Goal: Obtain resource: Download file/media

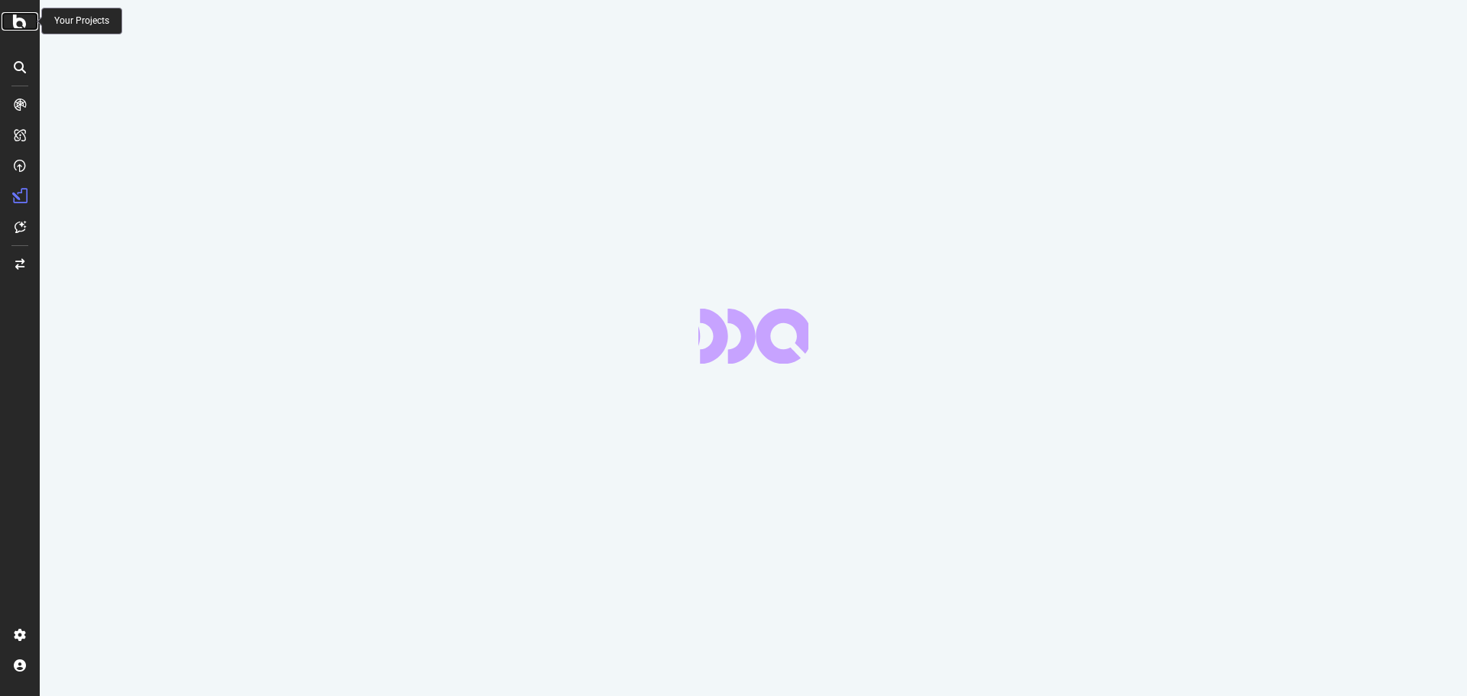
click at [15, 25] on icon at bounding box center [20, 21] width 14 height 18
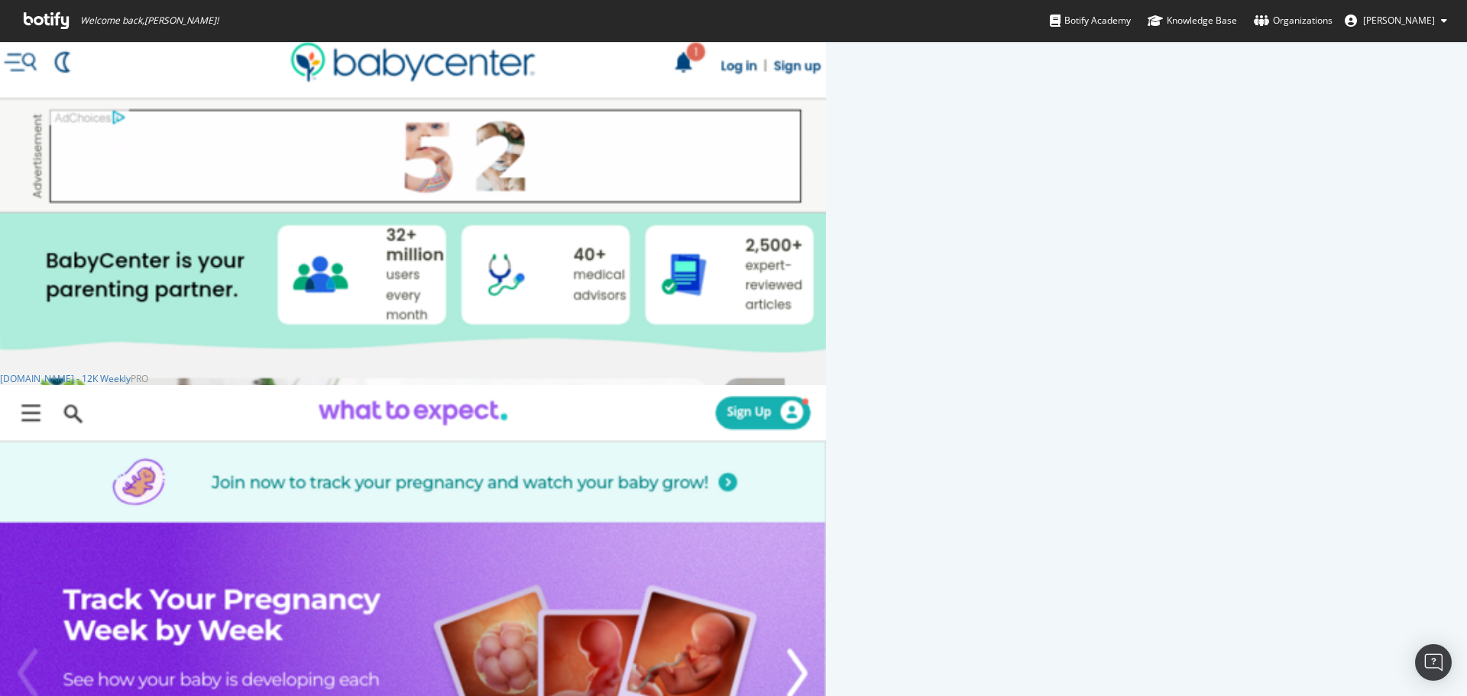
scroll to position [2215, 0]
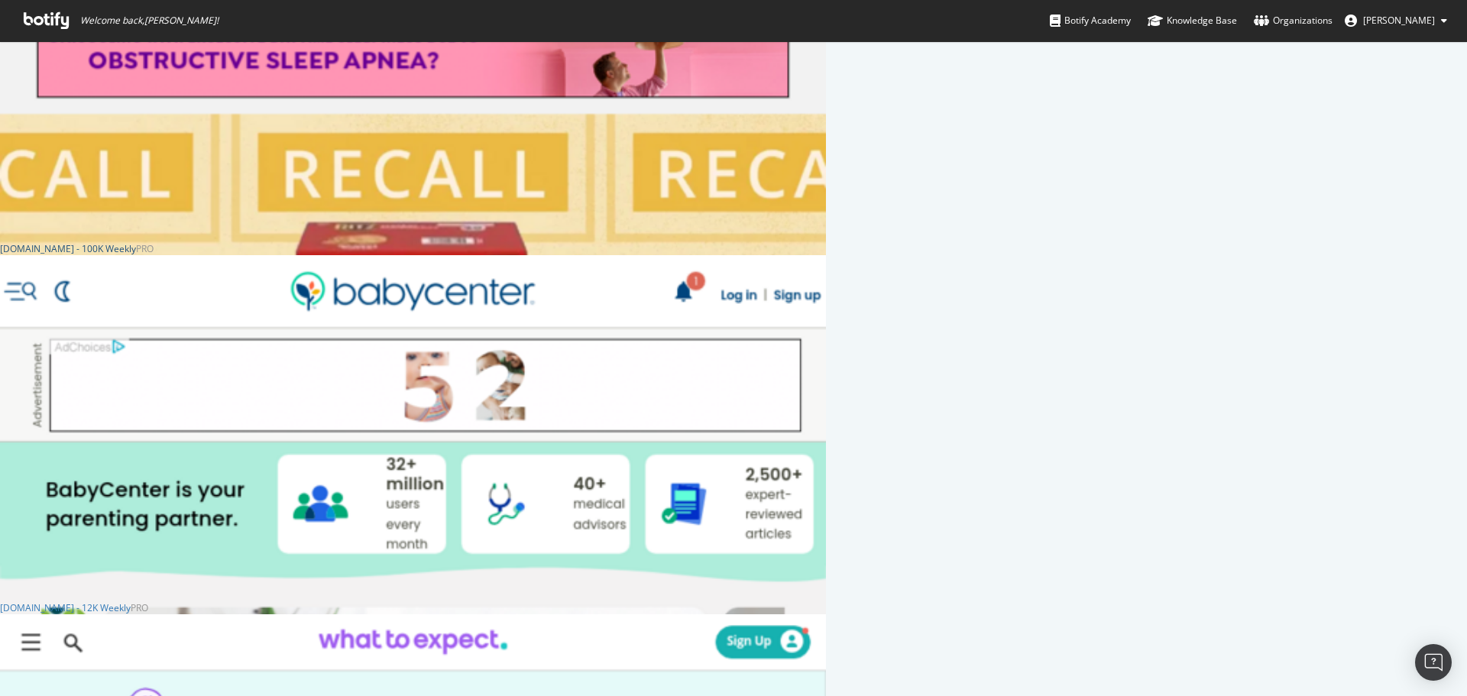
click at [136, 255] on div "[DOMAIN_NAME] - 100K Weekly" at bounding box center [68, 248] width 136 height 13
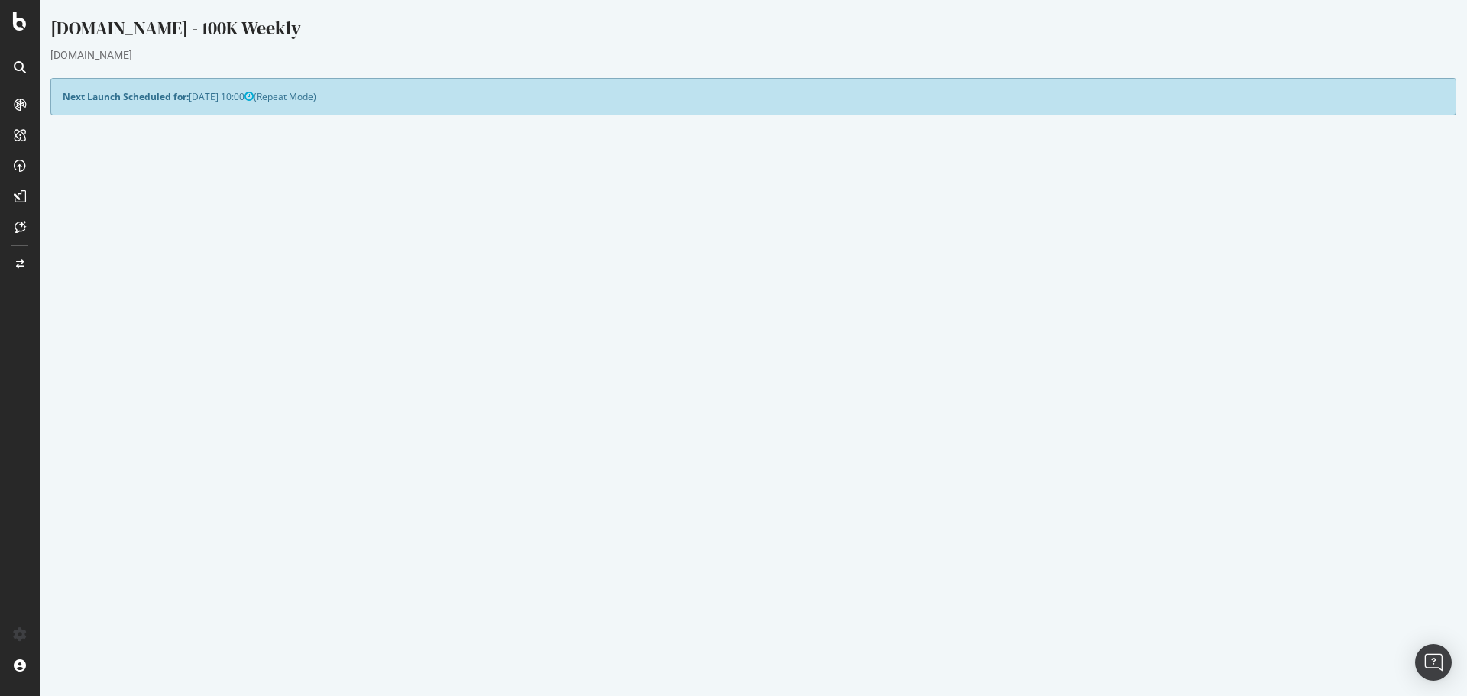
click at [133, 557] on link "[DATE] report" at bounding box center [103, 556] width 59 height 13
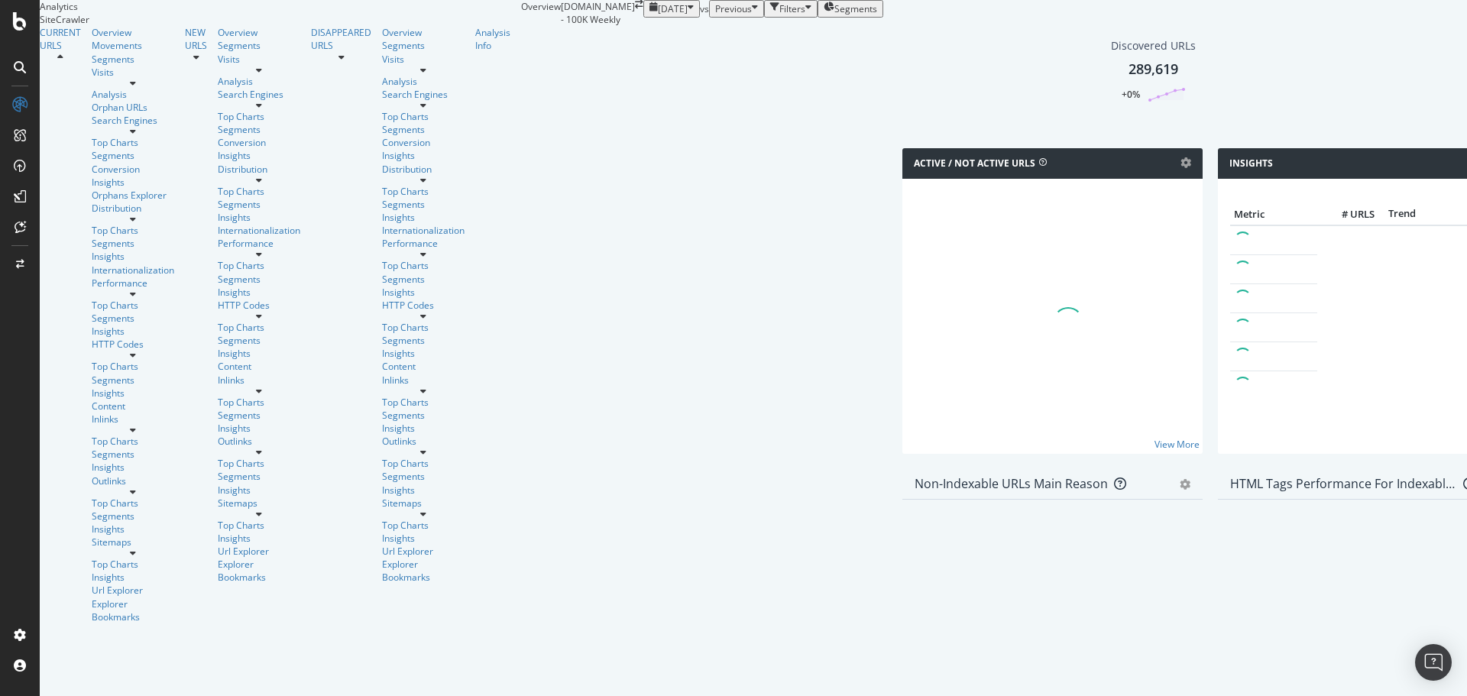
click at [1128, 79] on div "289,619" at bounding box center [1153, 70] width 50 height 20
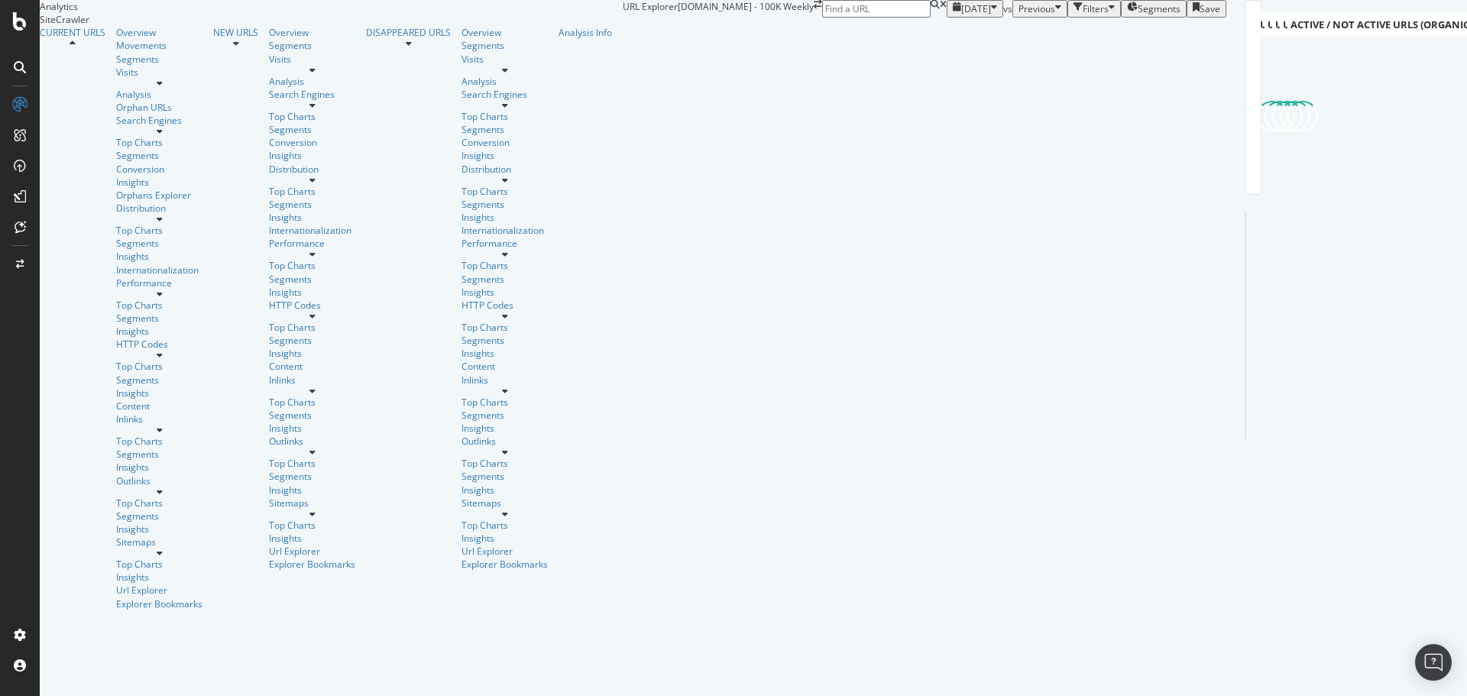
click at [930, 18] on input at bounding box center [876, 9] width 108 height 18
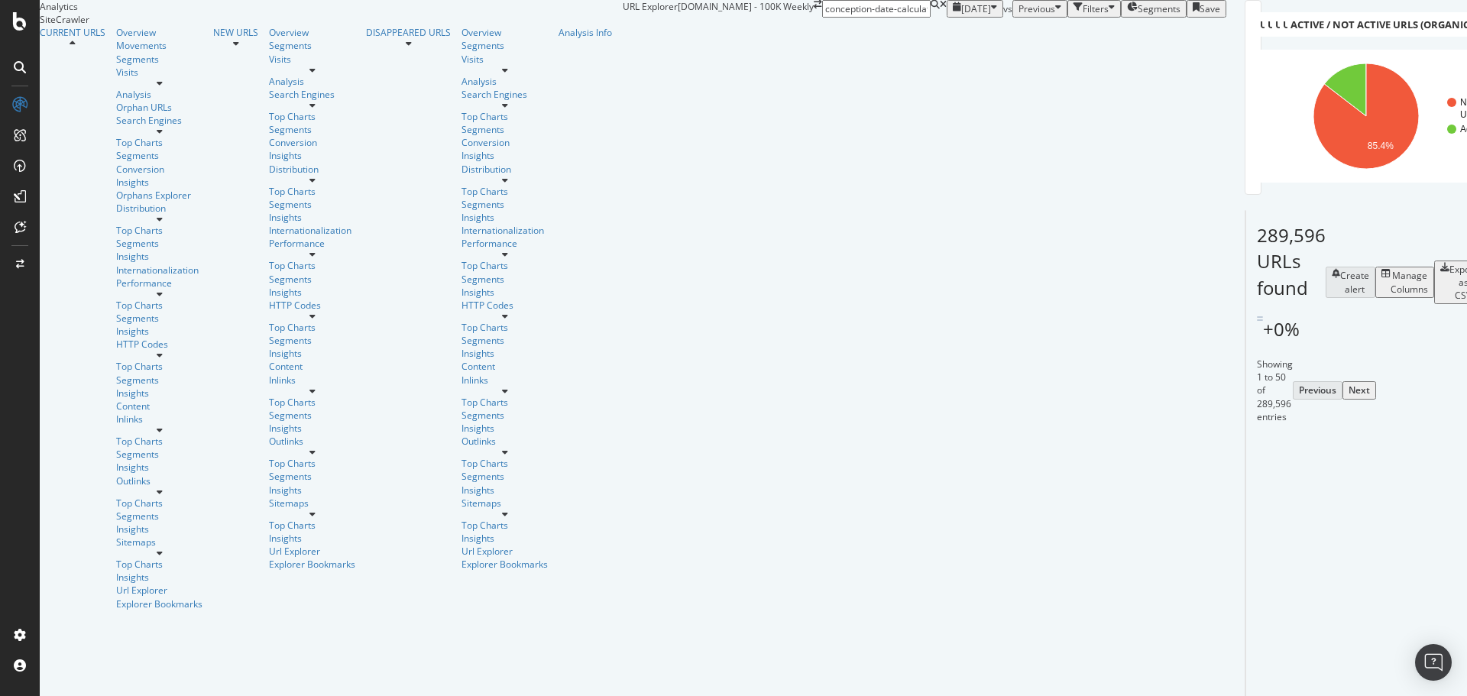
scroll to position [0, 9]
type input "conception-date-calculator"
click at [1332, 40] on span "conception-date-calculator" at bounding box center [1385, 38] width 114 height 13
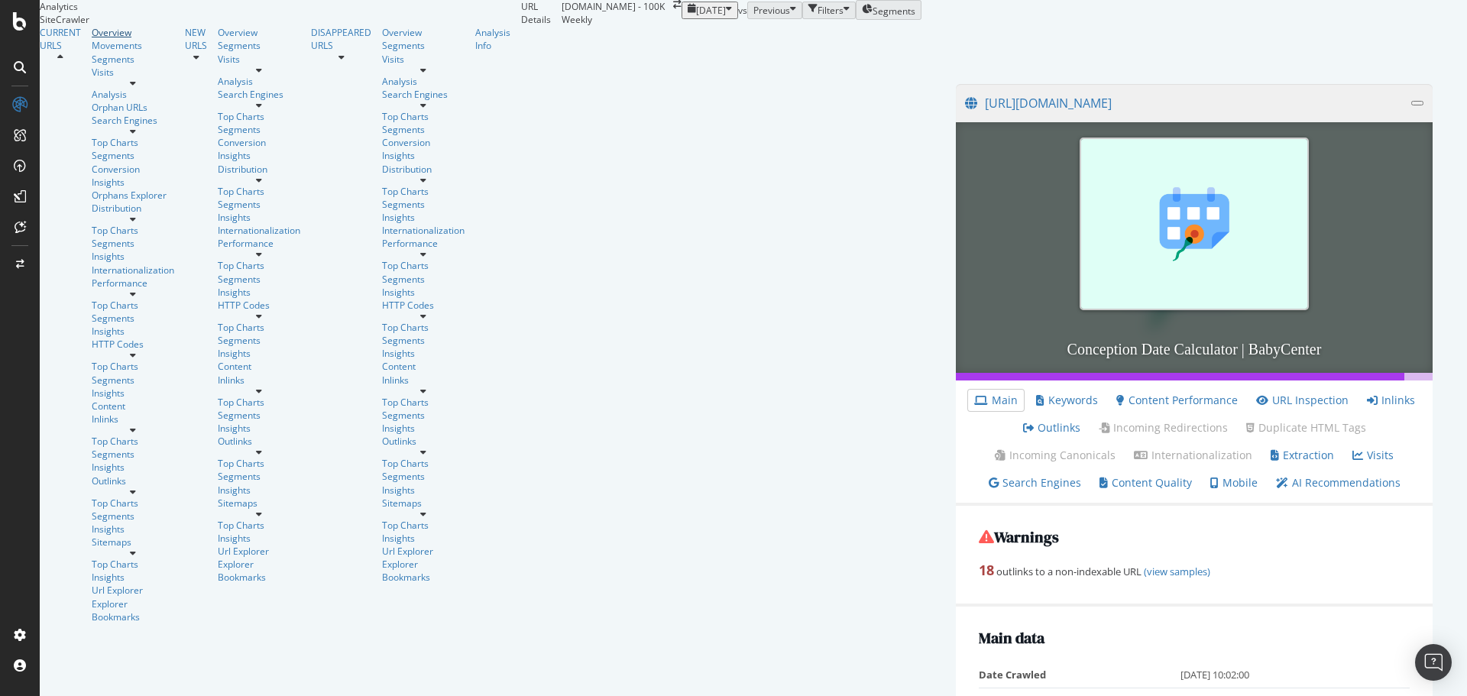
click at [92, 39] on div "Overview" at bounding box center [133, 32] width 82 height 13
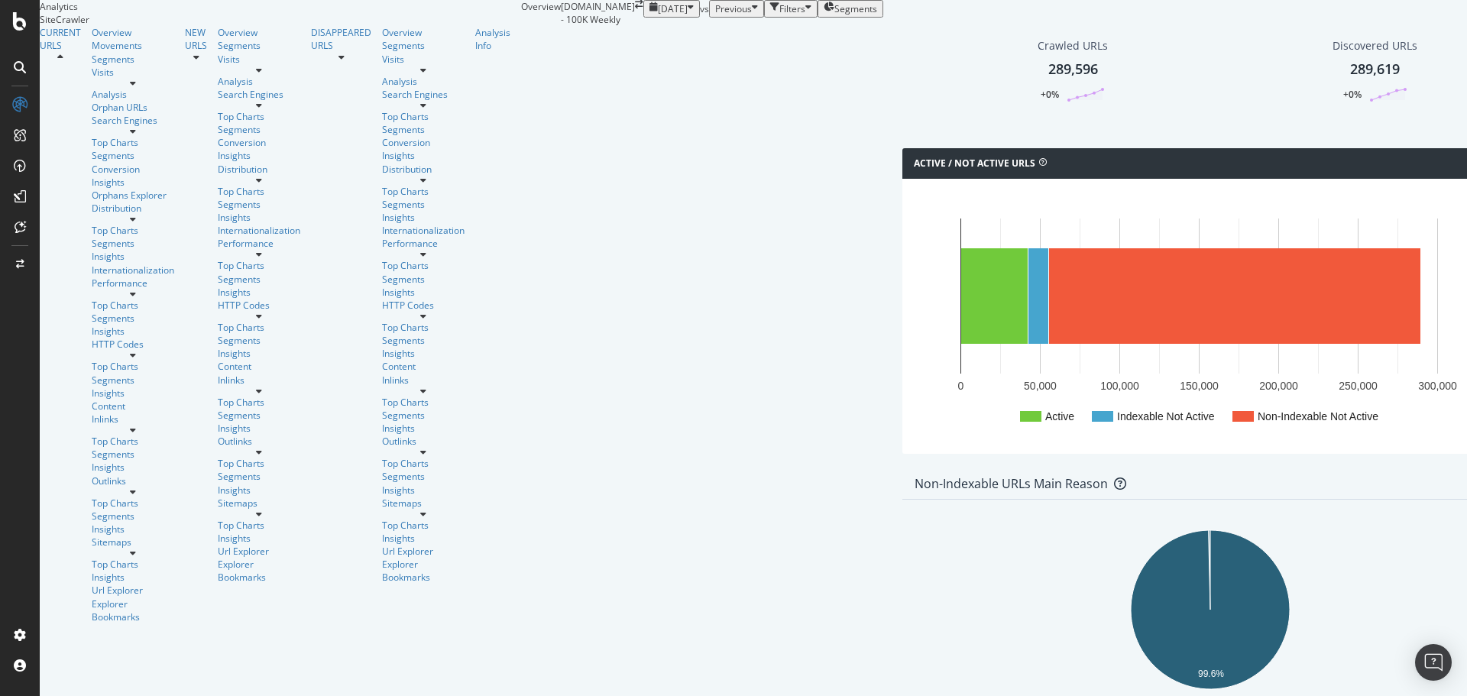
click at [1350, 79] on div "289,619" at bounding box center [1375, 70] width 50 height 20
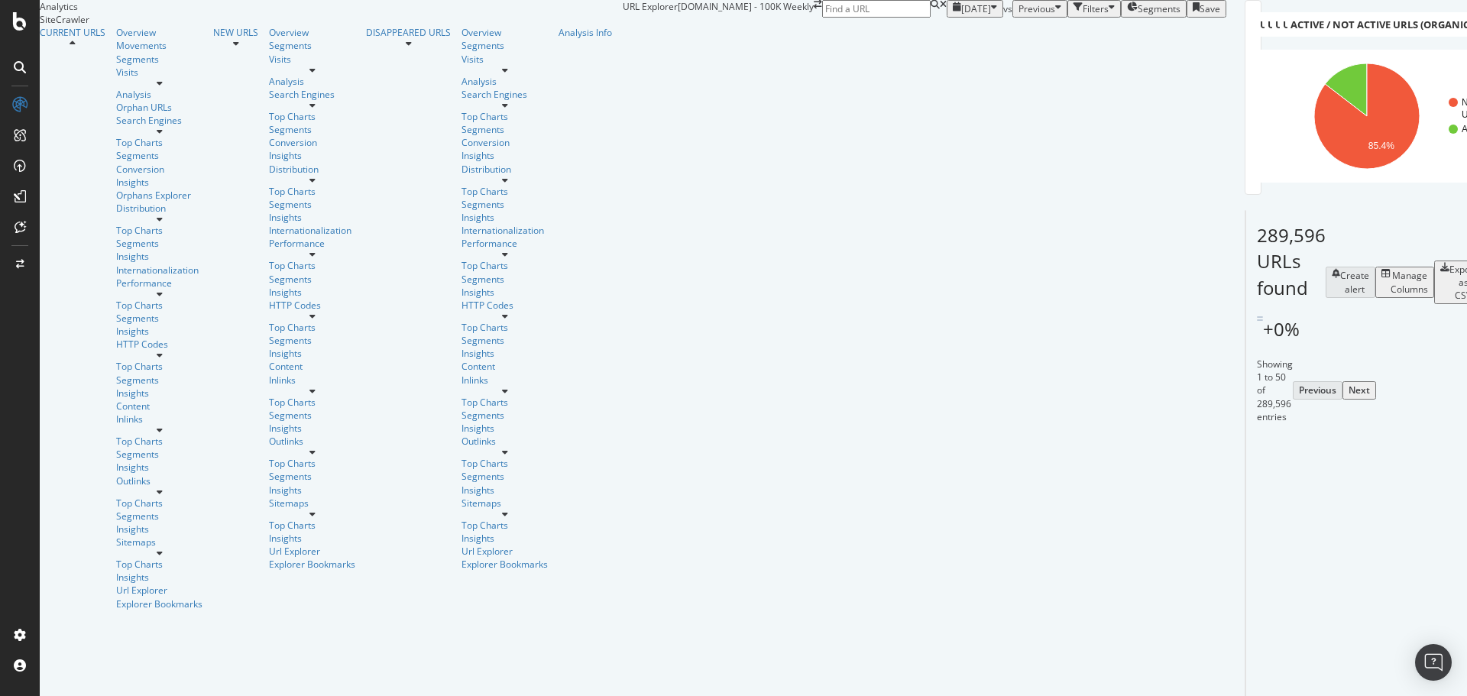
click at [1082, 15] on div "Filters" at bounding box center [1095, 8] width 26 height 13
click at [961, 33] on div "Add Filter" at bounding box center [981, 26] width 40 height 13
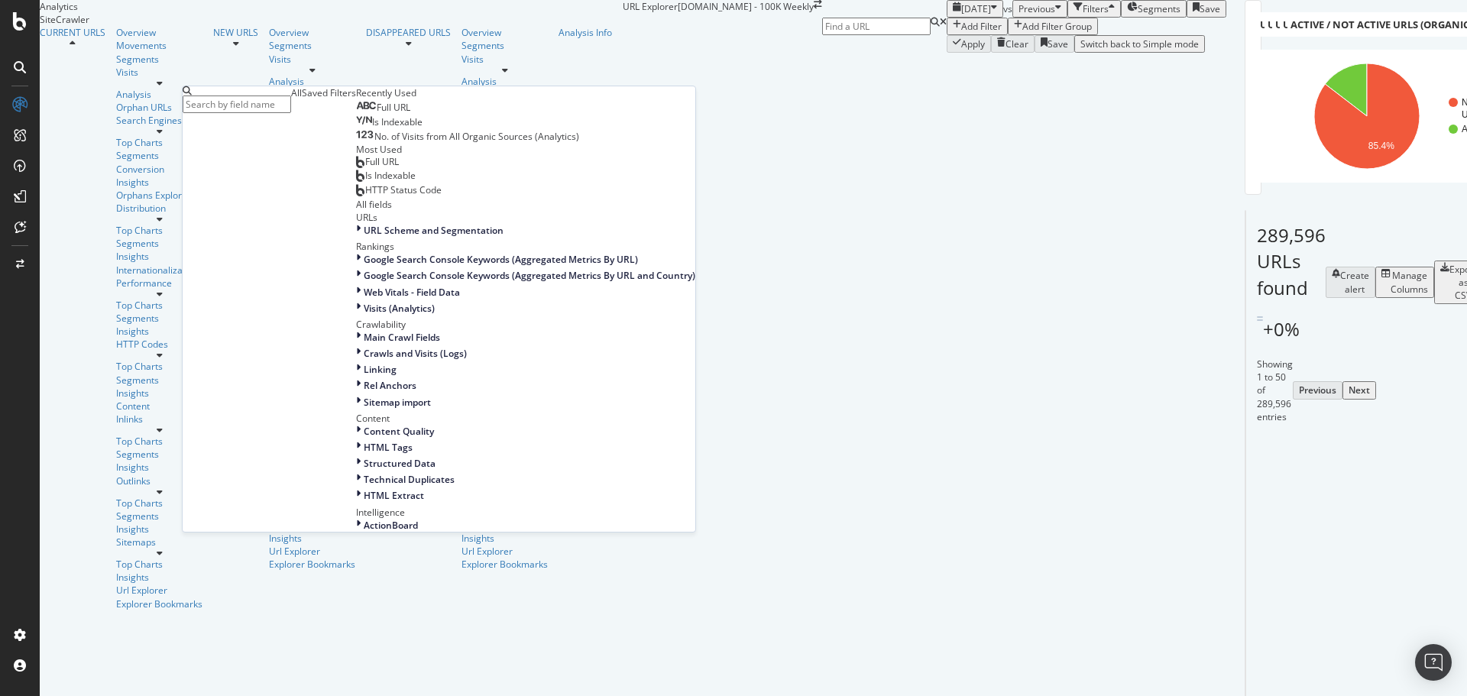
click at [377, 114] on span "Full URL" at bounding box center [394, 107] width 34 height 13
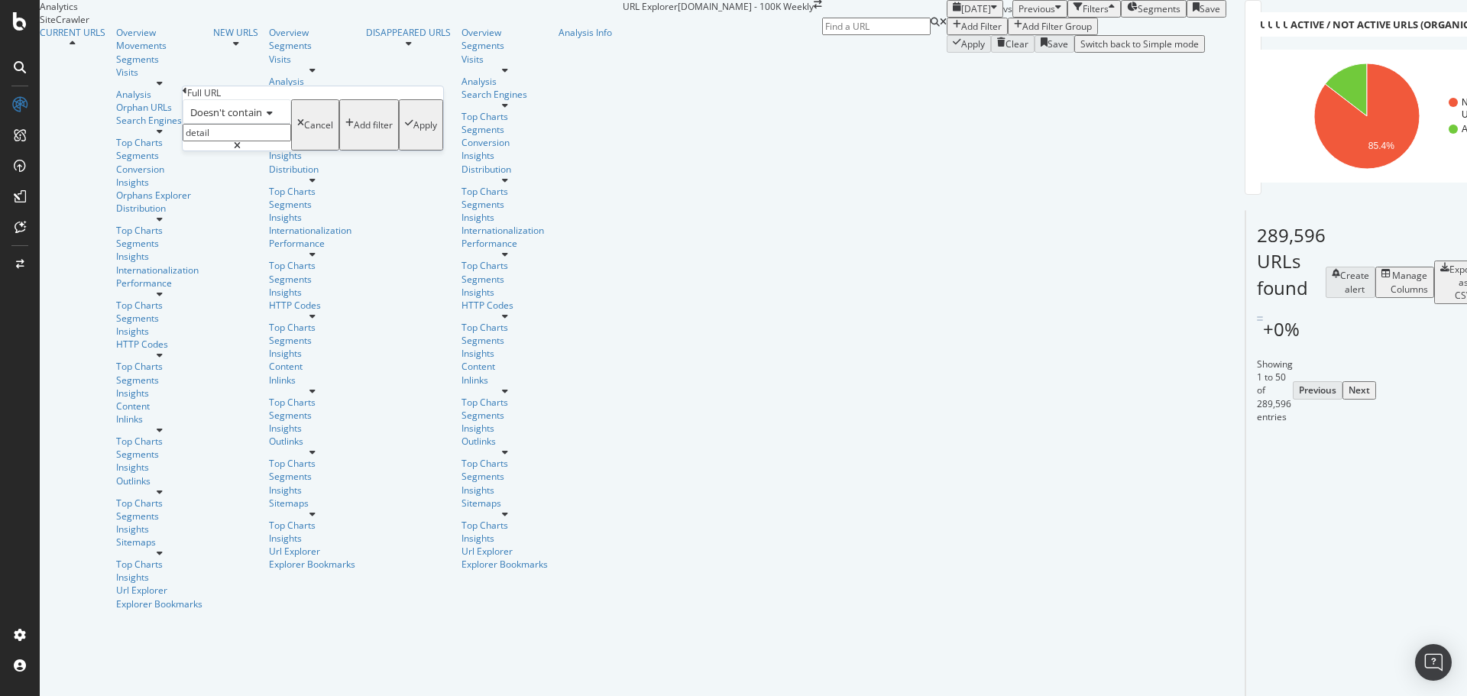
click at [273, 118] on icon at bounding box center [267, 112] width 11 height 9
drag, startPoint x: 256, startPoint y: 287, endPoint x: 259, endPoint y: 277, distance: 10.4
click at [257, 237] on div "Contains" at bounding box center [236, 229] width 107 height 16
paste input "conception-date-calculator"
type input "conception-date-calculator"
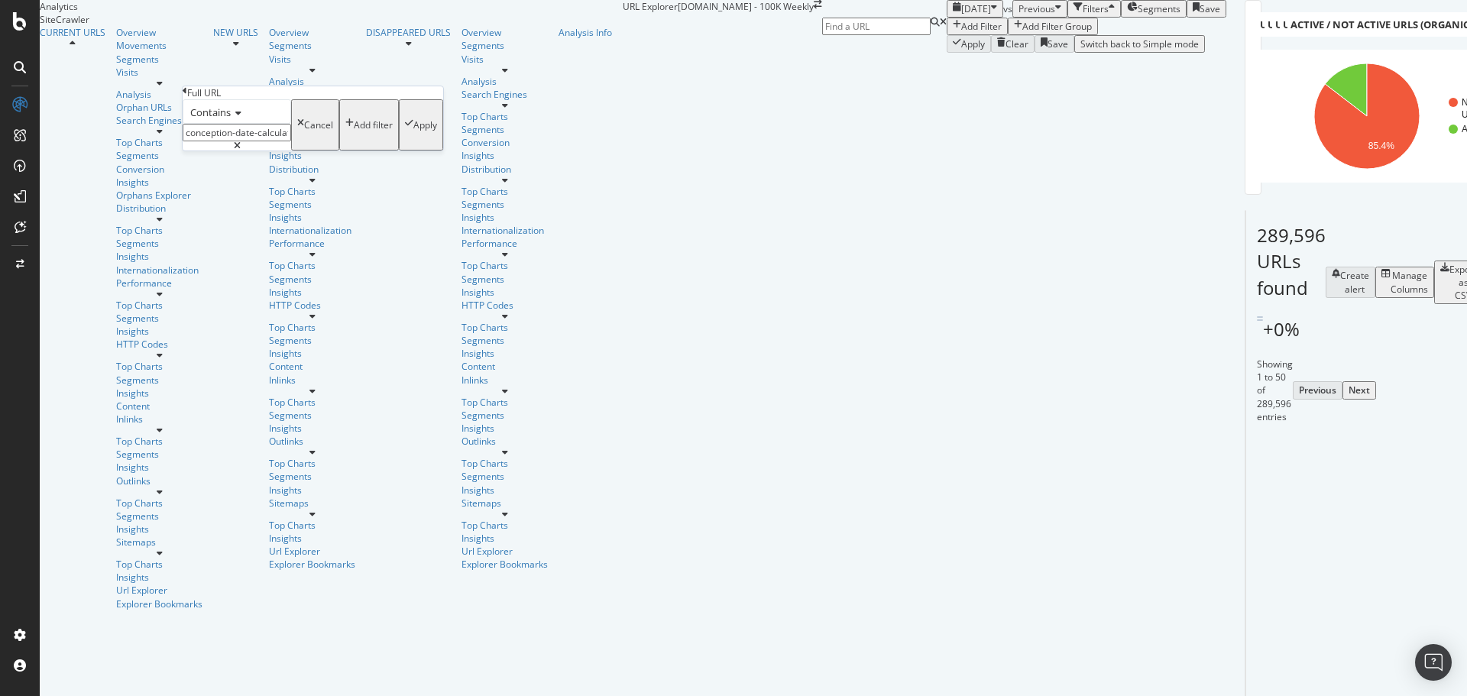
click at [413, 131] on div "Apply" at bounding box center [425, 124] width 24 height 13
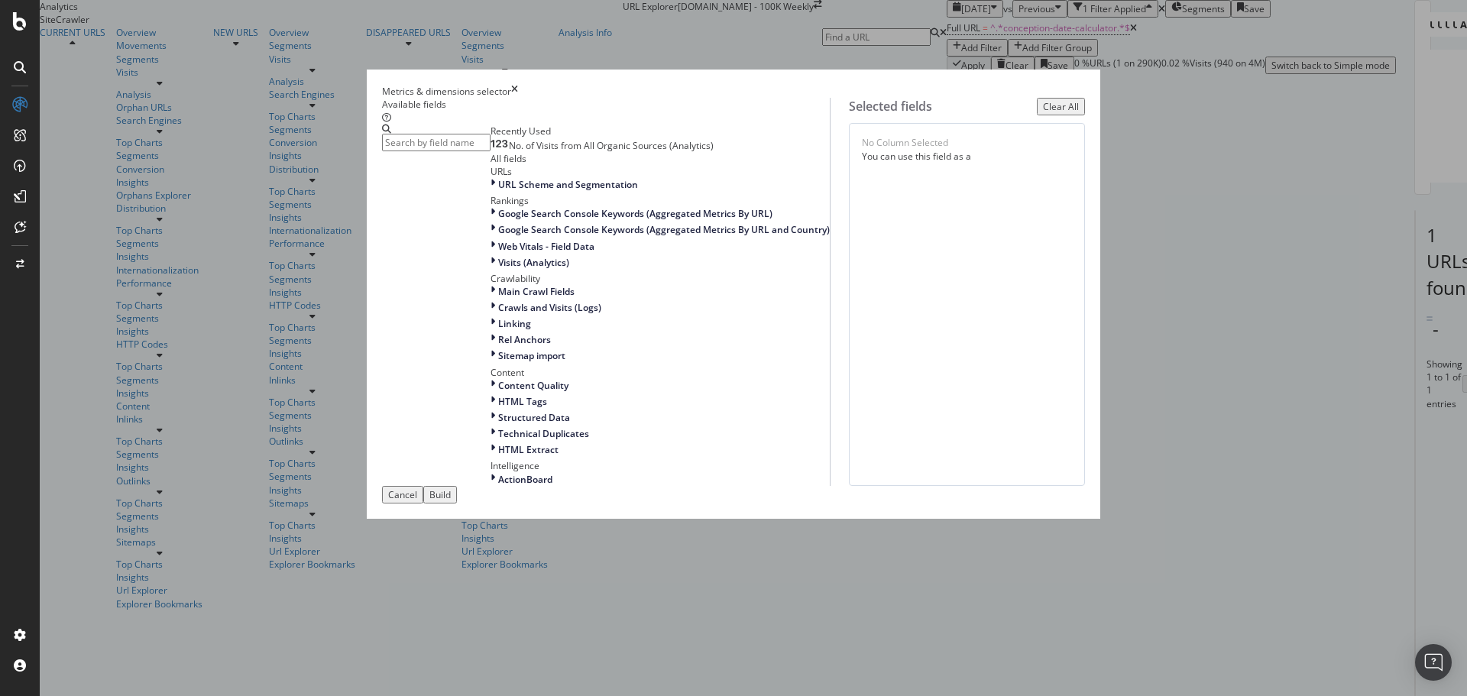
scroll to position [219, 0]
click at [498, 322] on span "Linking" at bounding box center [514, 323] width 33 height 13
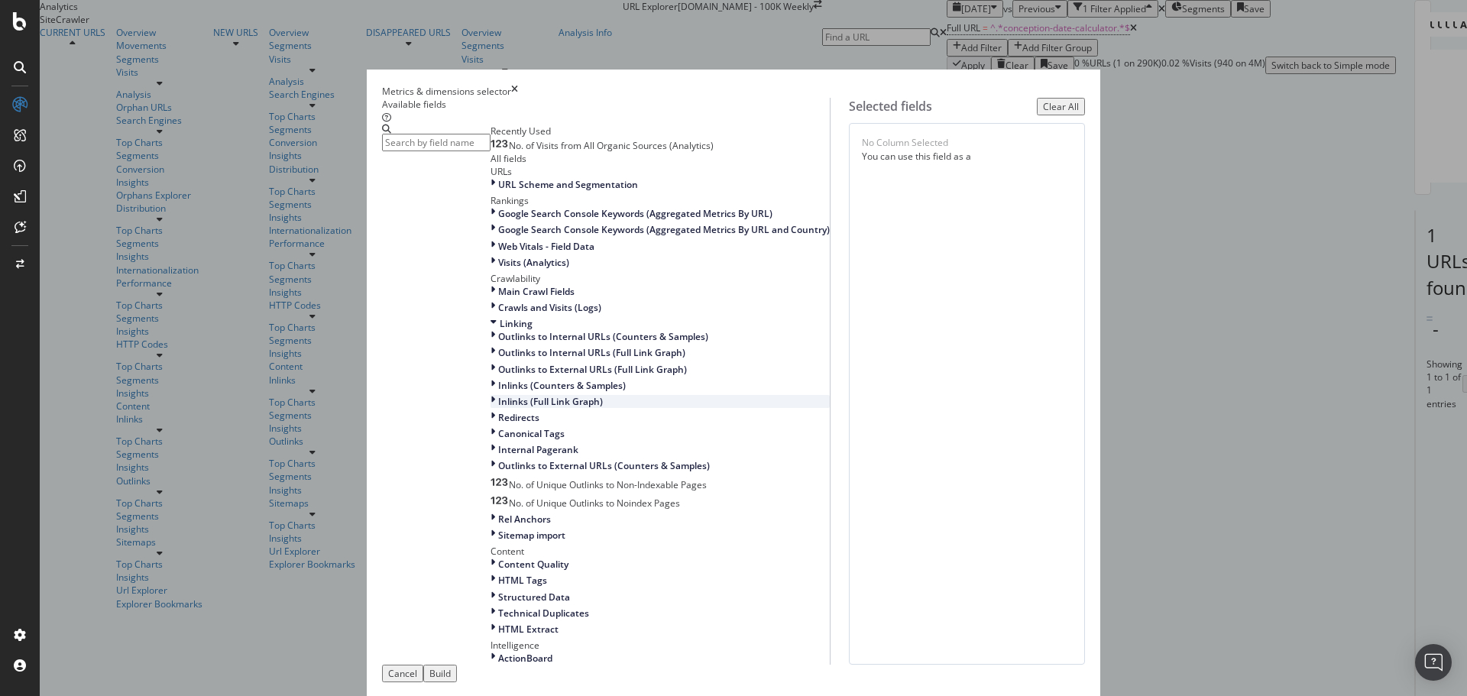
click at [498, 408] on span "Inlinks (Full Link Graph)" at bounding box center [550, 401] width 105 height 13
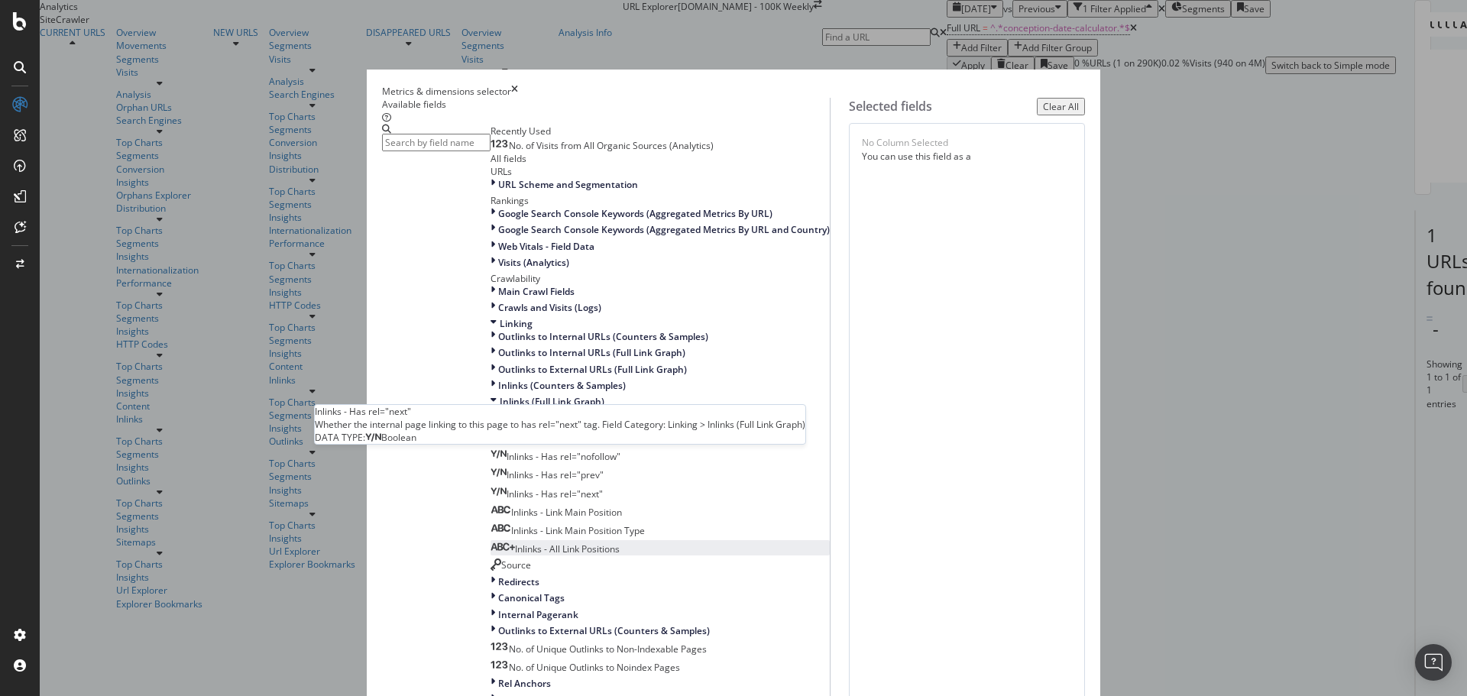
scroll to position [296, 0]
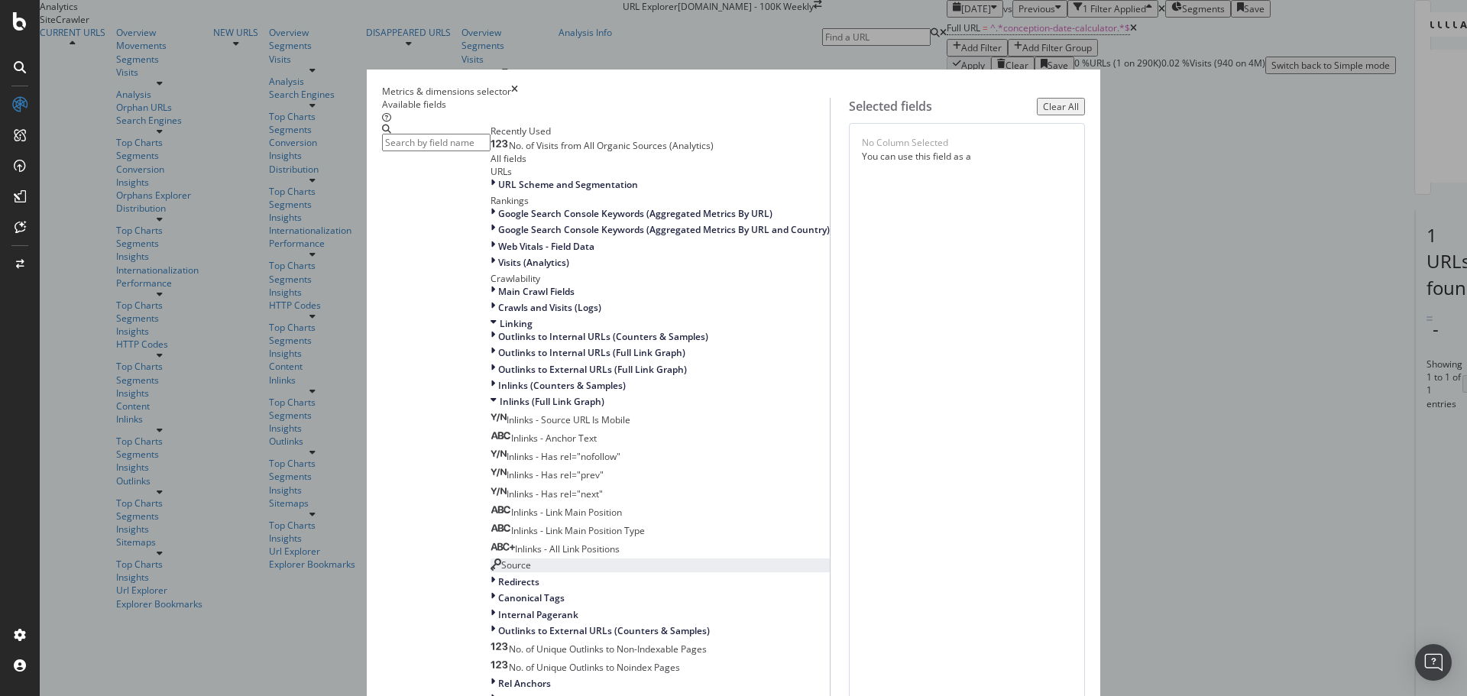
click at [510, 558] on div "Source" at bounding box center [510, 564] width 40 height 13
click at [920, 158] on div "(mandatory)" at bounding box center [947, 151] width 54 height 13
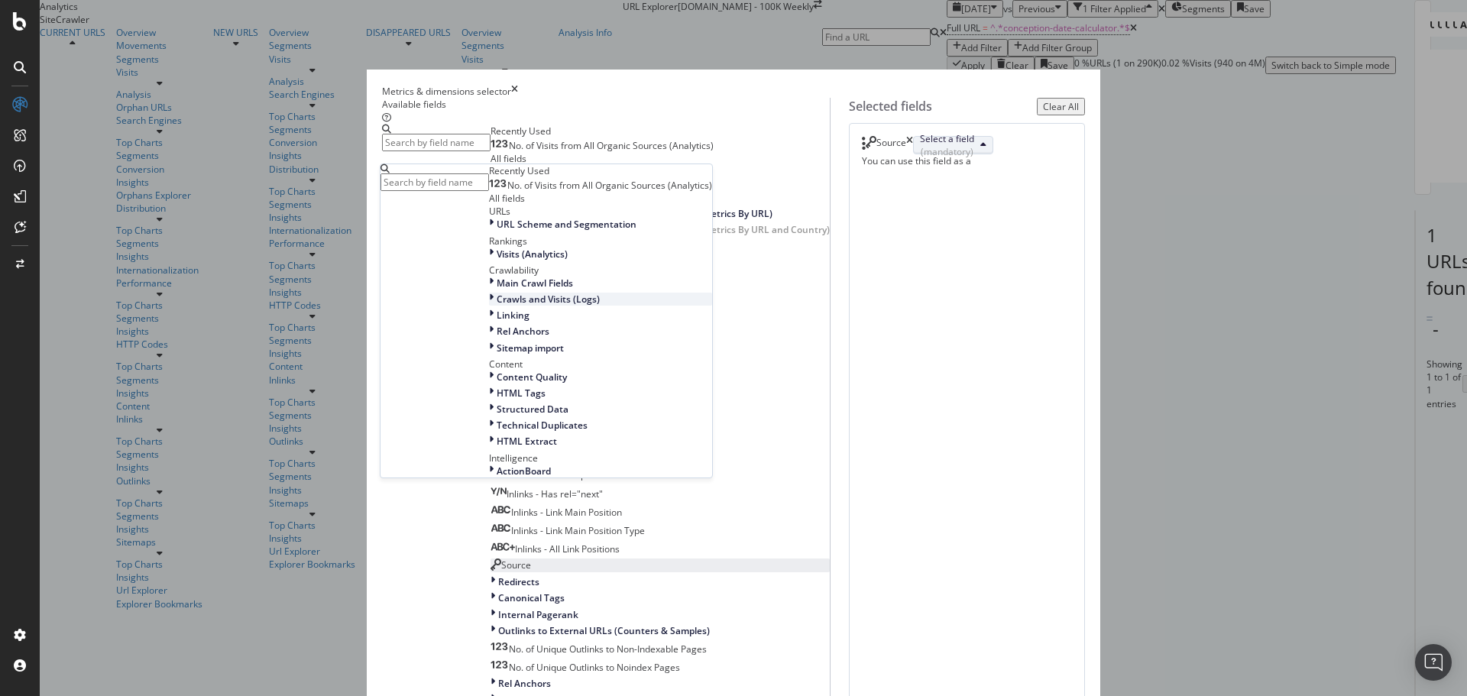
scroll to position [76, 0]
click at [636, 231] on span "URL Scheme and Segmentation" at bounding box center [567, 224] width 140 height 13
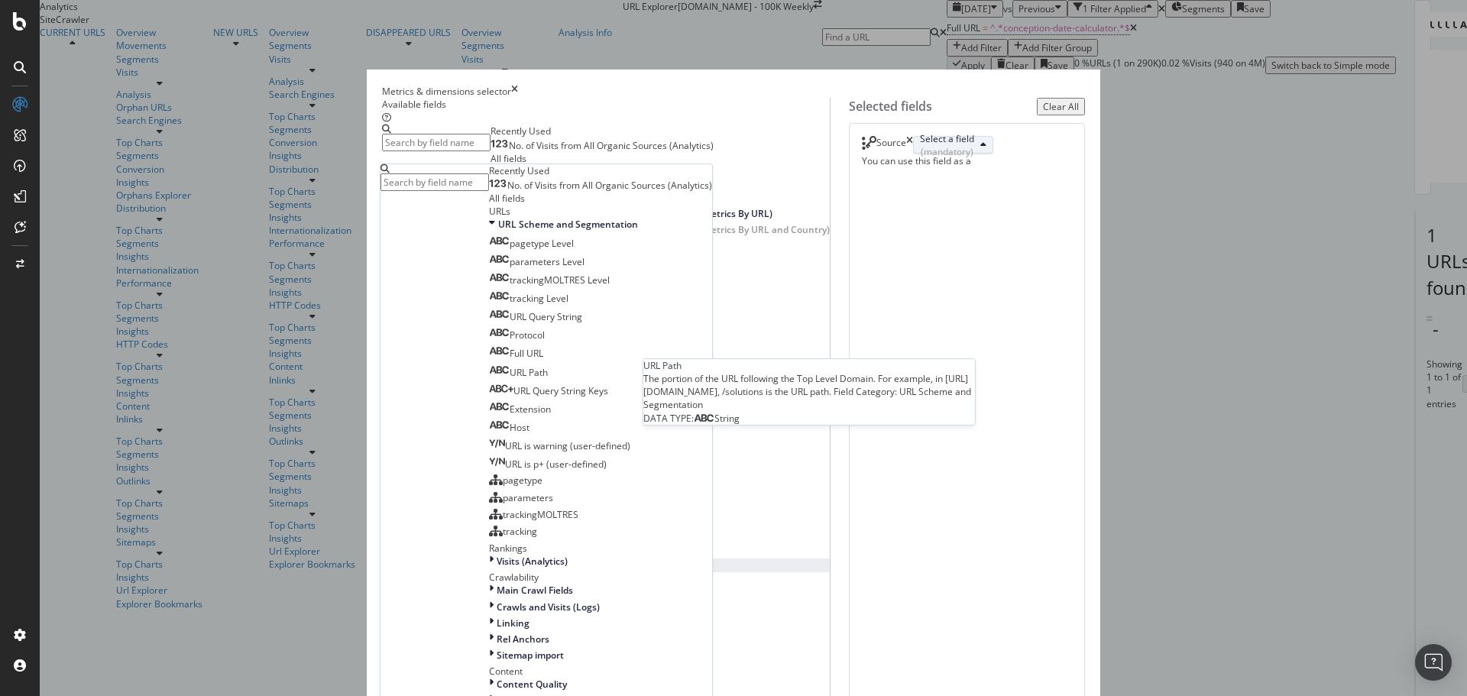
drag, startPoint x: 848, startPoint y: 445, endPoint x: 935, endPoint y: 511, distance: 109.1
click at [548, 379] on span "URL Path" at bounding box center [528, 372] width 38 height 13
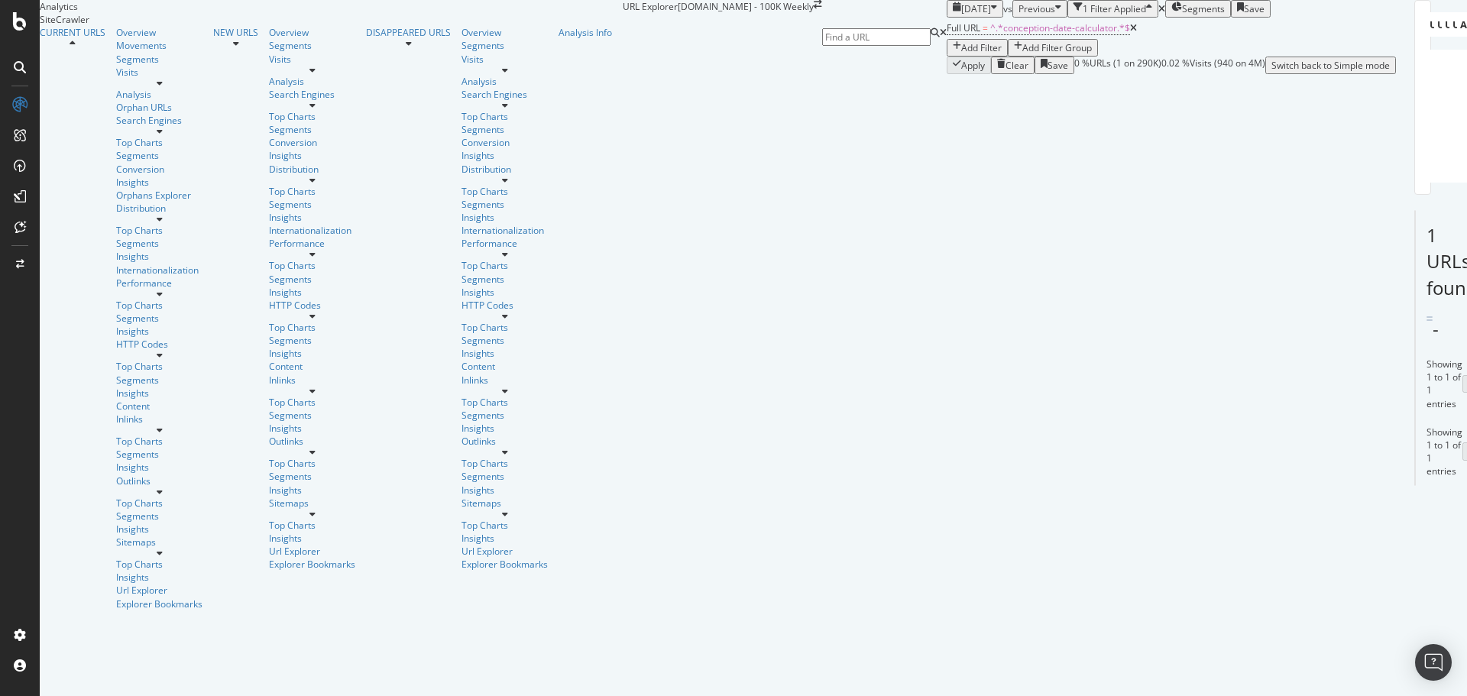
click at [961, 54] on div "Add Filter" at bounding box center [981, 47] width 40 height 13
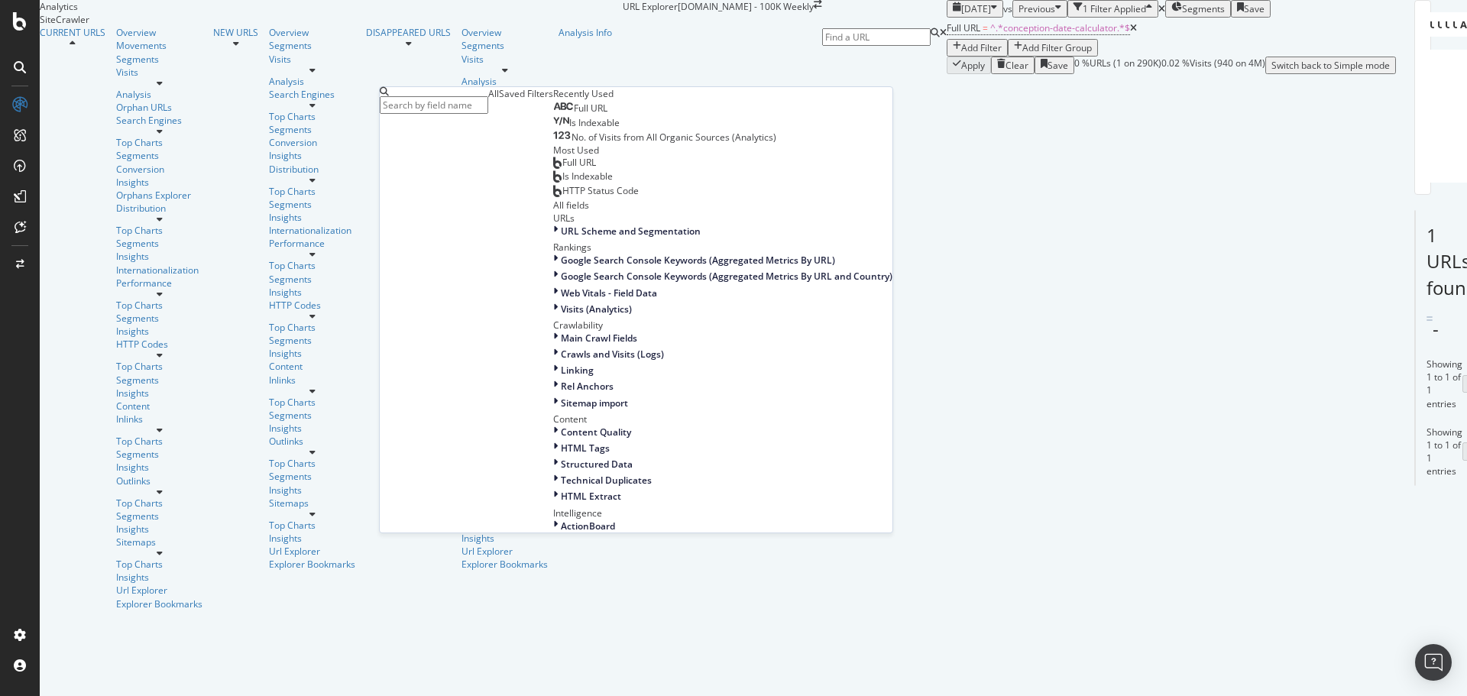
scroll to position [229, 0]
click at [553, 377] on div "Linking" at bounding box center [722, 370] width 339 height 13
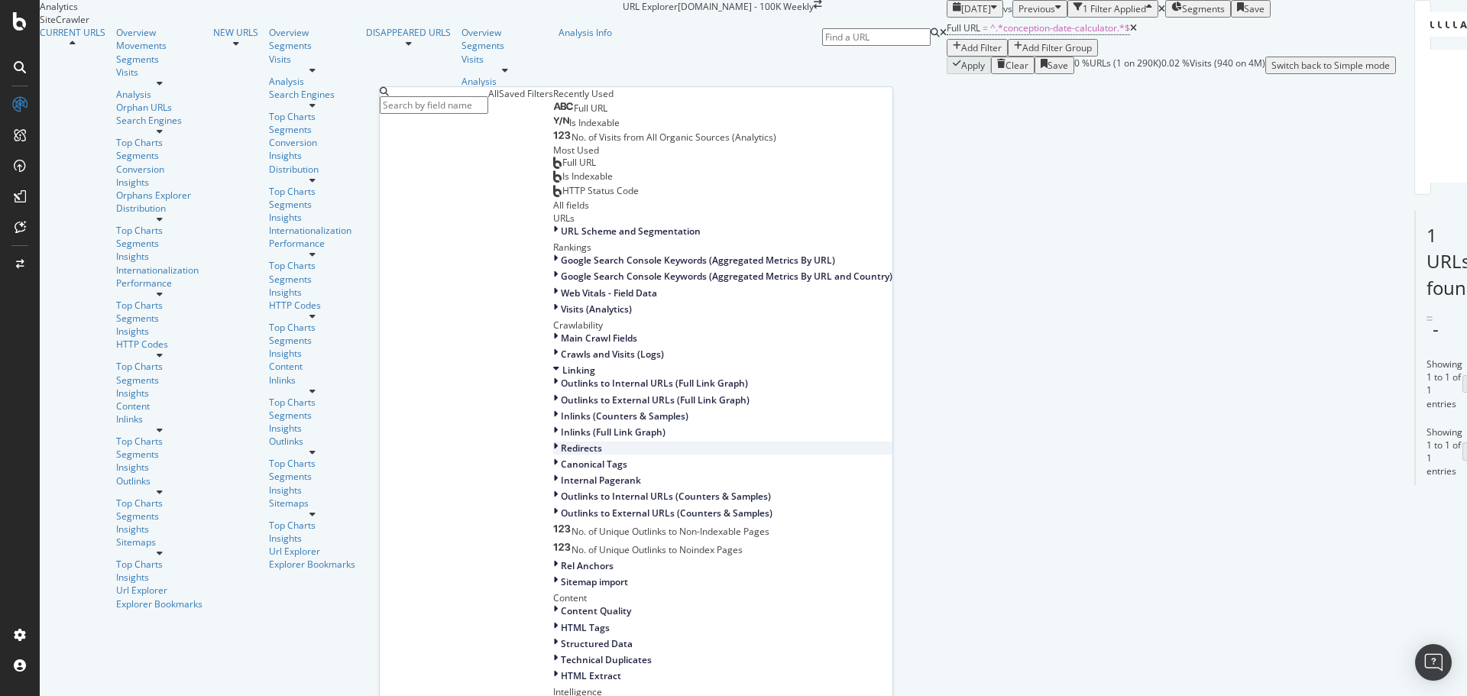
scroll to position [458, 0]
click at [561, 425] on span "Inlinks (Full Link Graph)" at bounding box center [613, 431] width 105 height 13
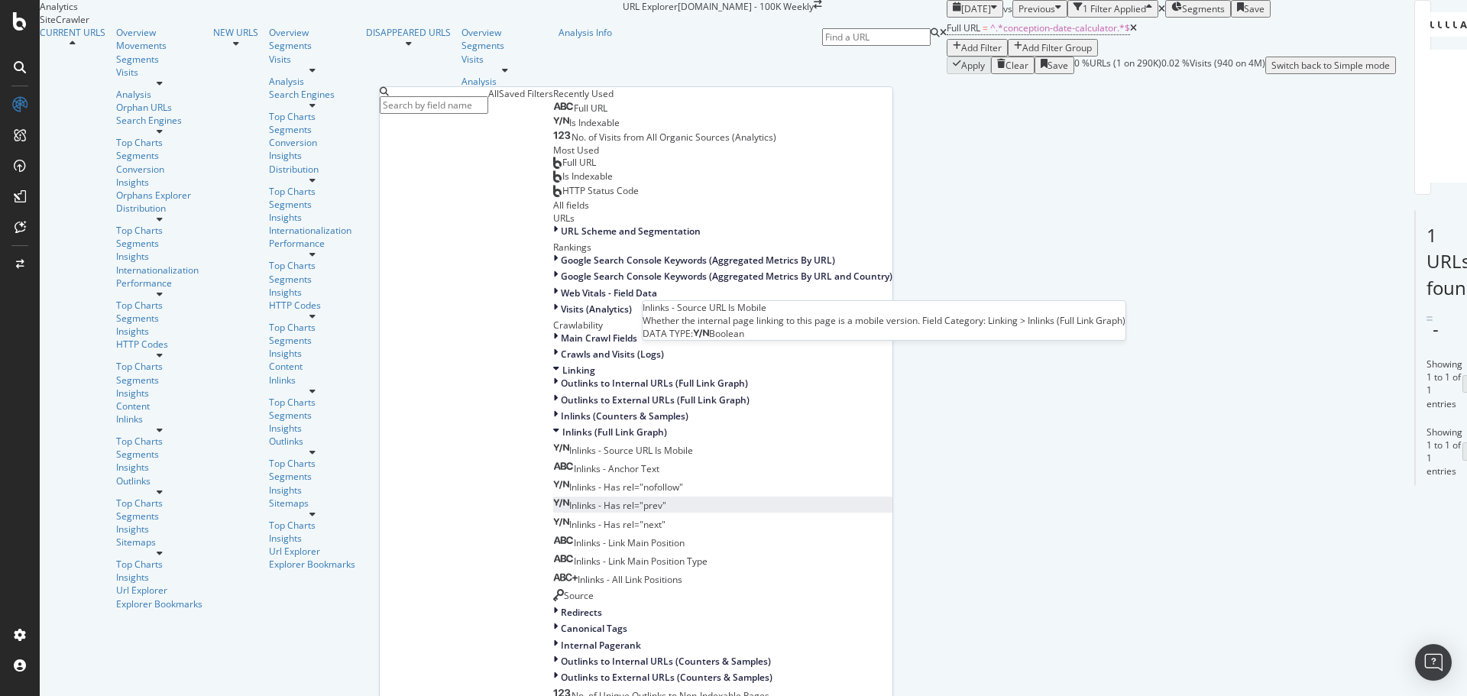
scroll to position [535, 0]
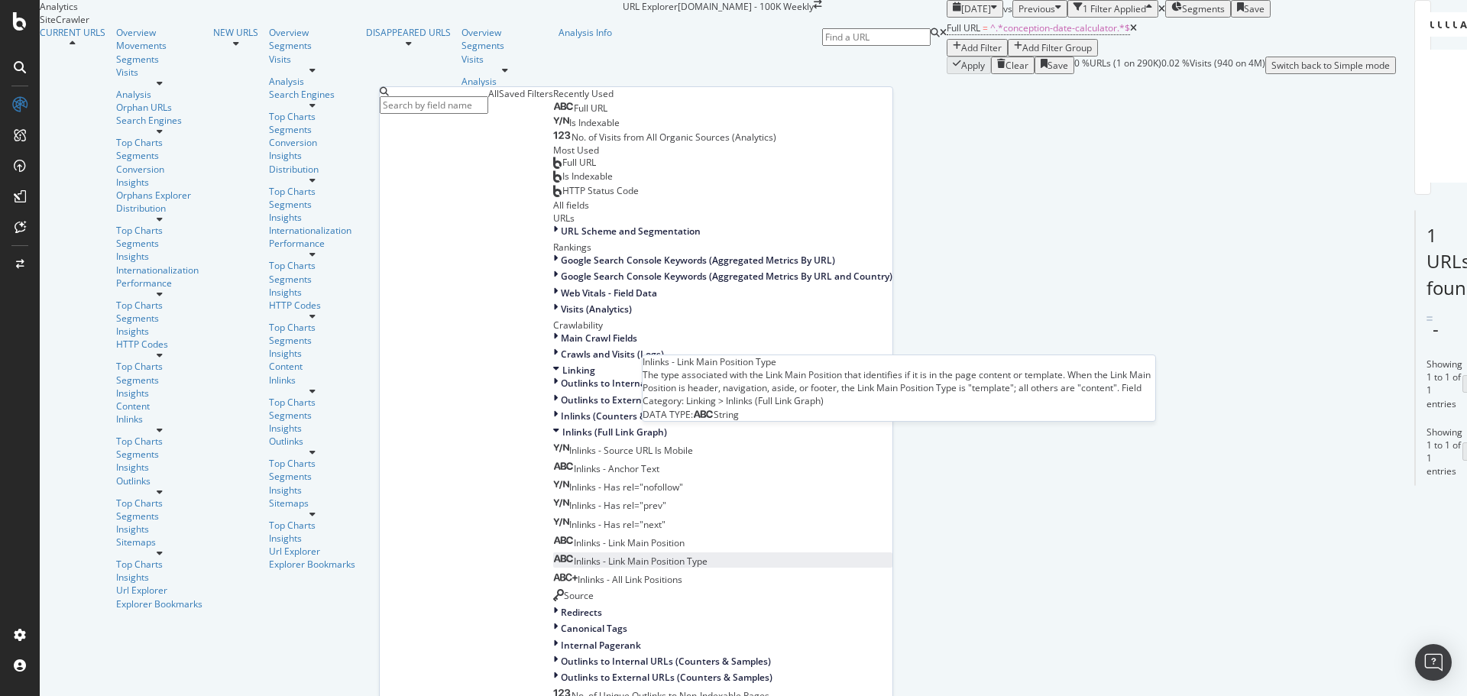
click at [574, 555] on span "Inlinks - Link Main Position Type" at bounding box center [641, 561] width 134 height 13
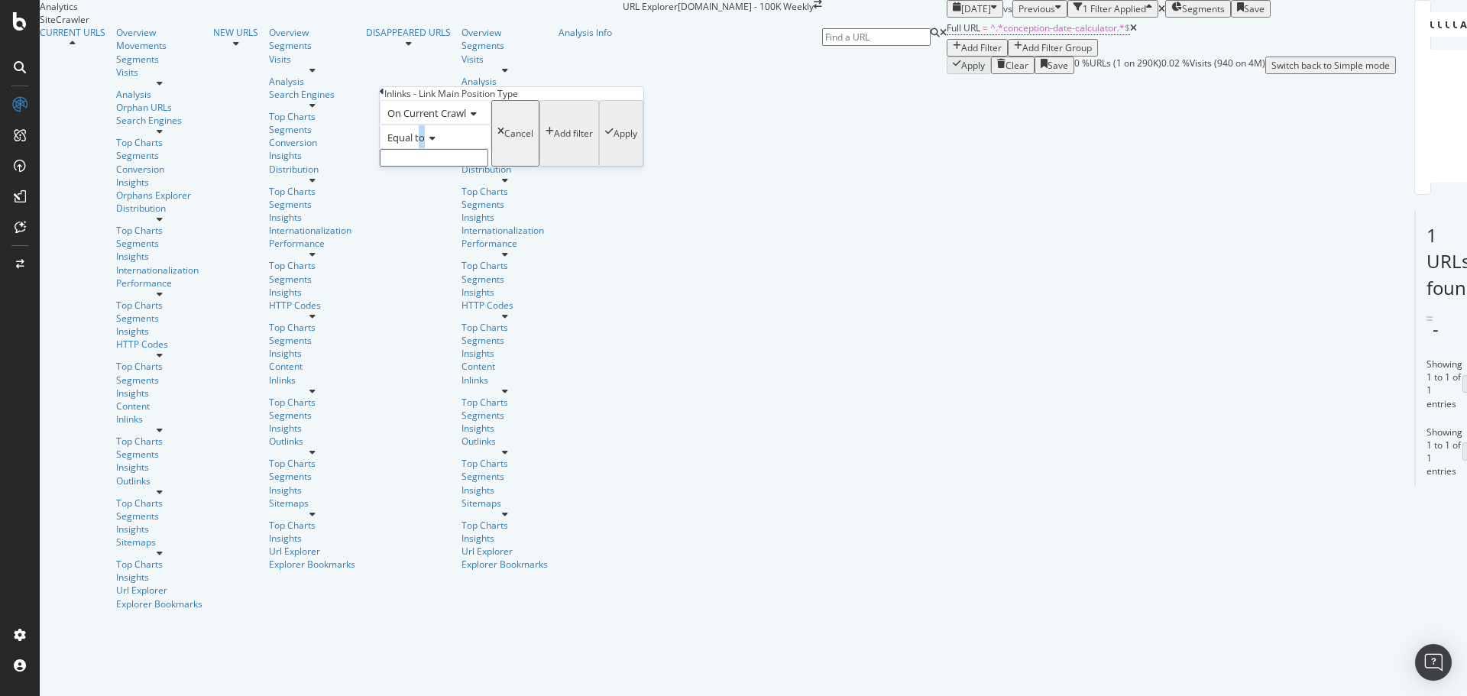
click at [425, 144] on span "Equal to" at bounding box center [405, 138] width 37 height 14
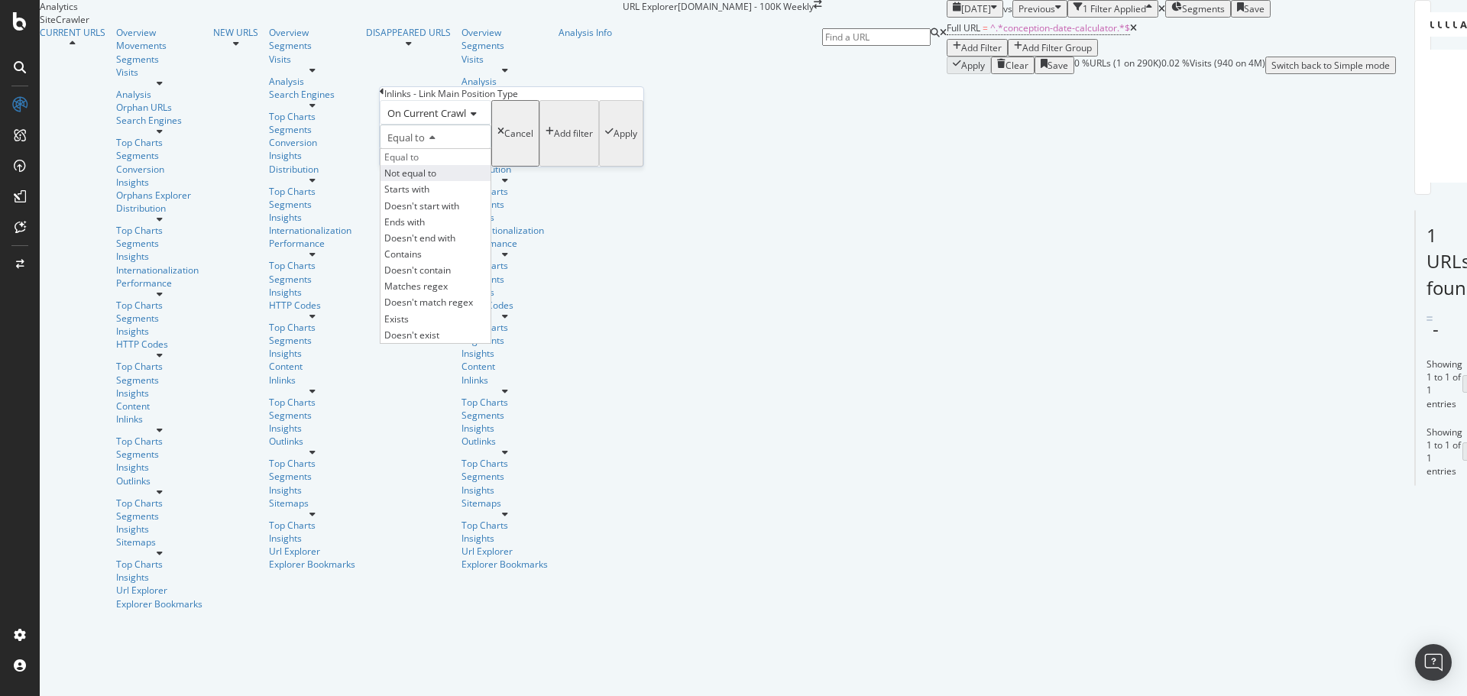
click at [454, 181] on div "Not equal to" at bounding box center [435, 173] width 110 height 16
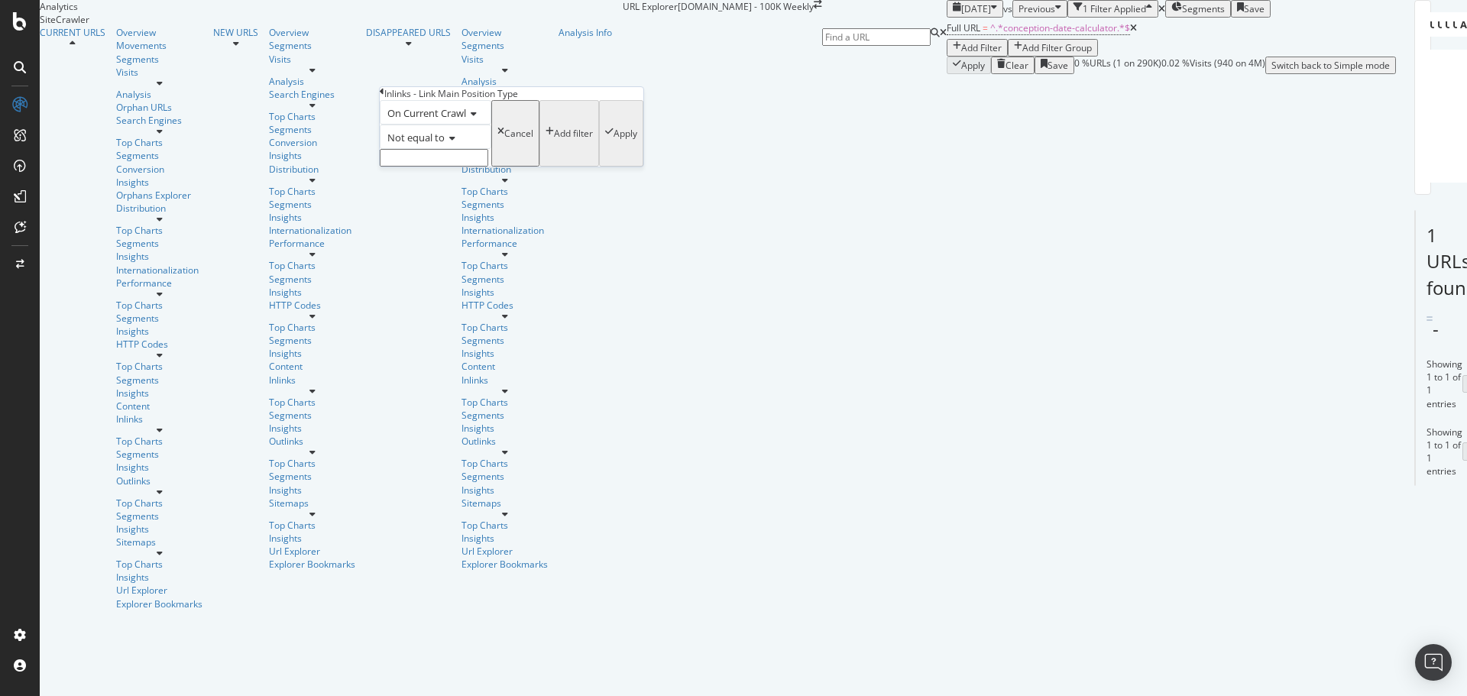
click at [465, 167] on input "text" at bounding box center [434, 158] width 108 height 18
click at [432, 197] on span "Template (HTML element)" at bounding box center [410, 190] width 53 height 13
type input "Template (HTML element)"
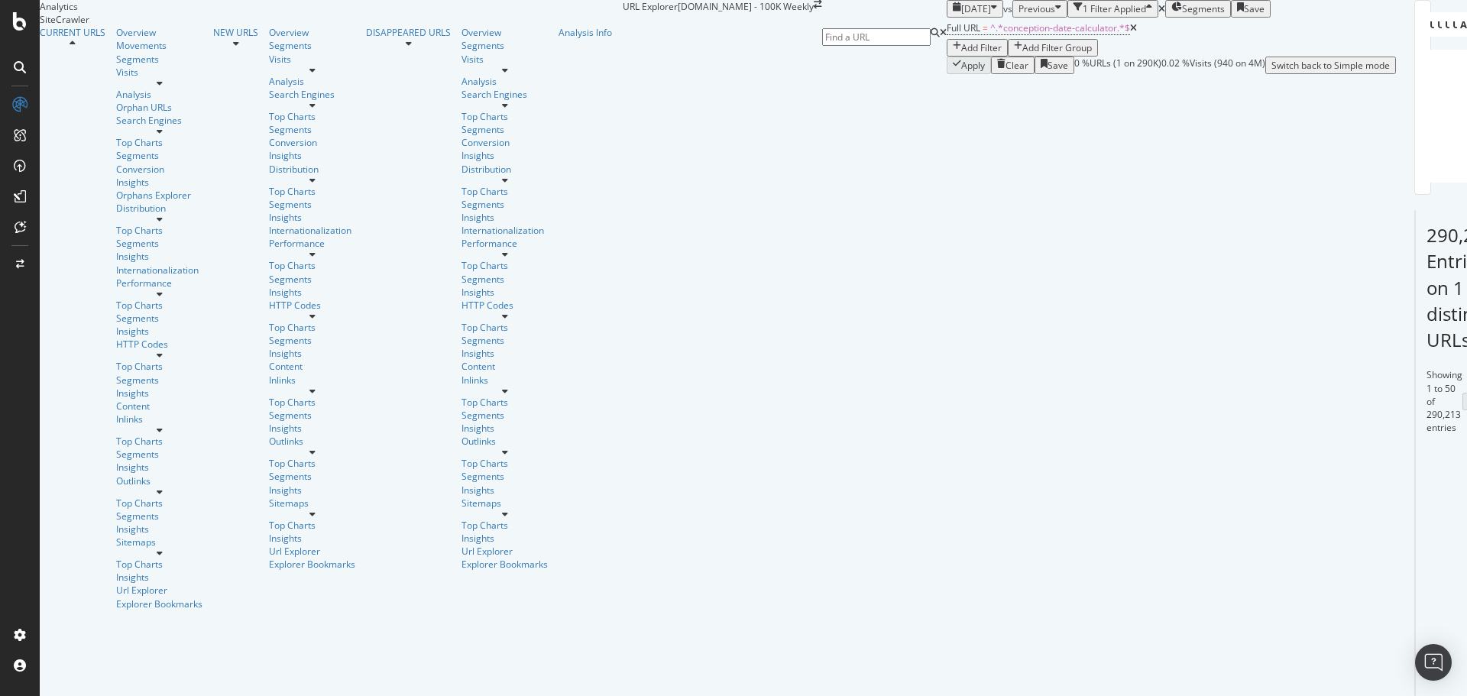
scroll to position [0, 0]
click at [961, 54] on div "Add Filter" at bounding box center [981, 47] width 40 height 13
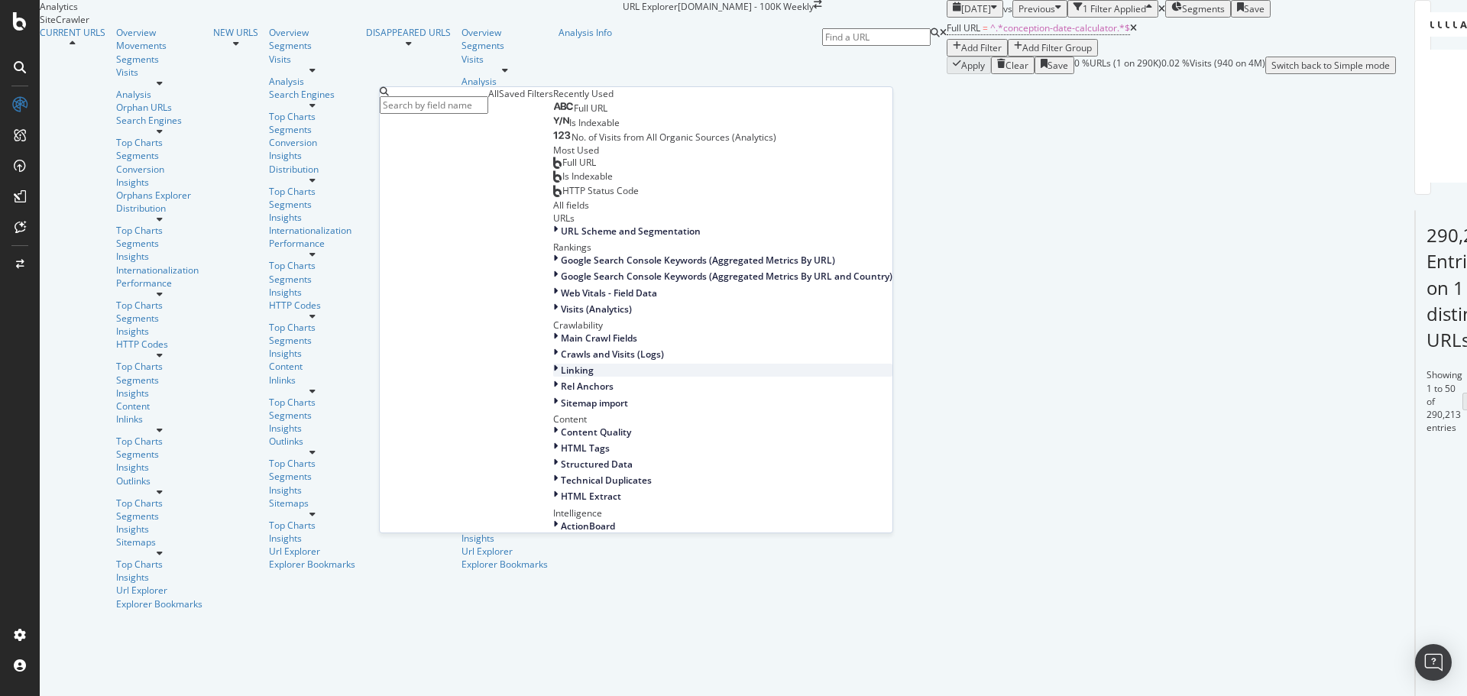
scroll to position [306, 0]
click at [553, 373] on div "Linking" at bounding box center [722, 370] width 339 height 13
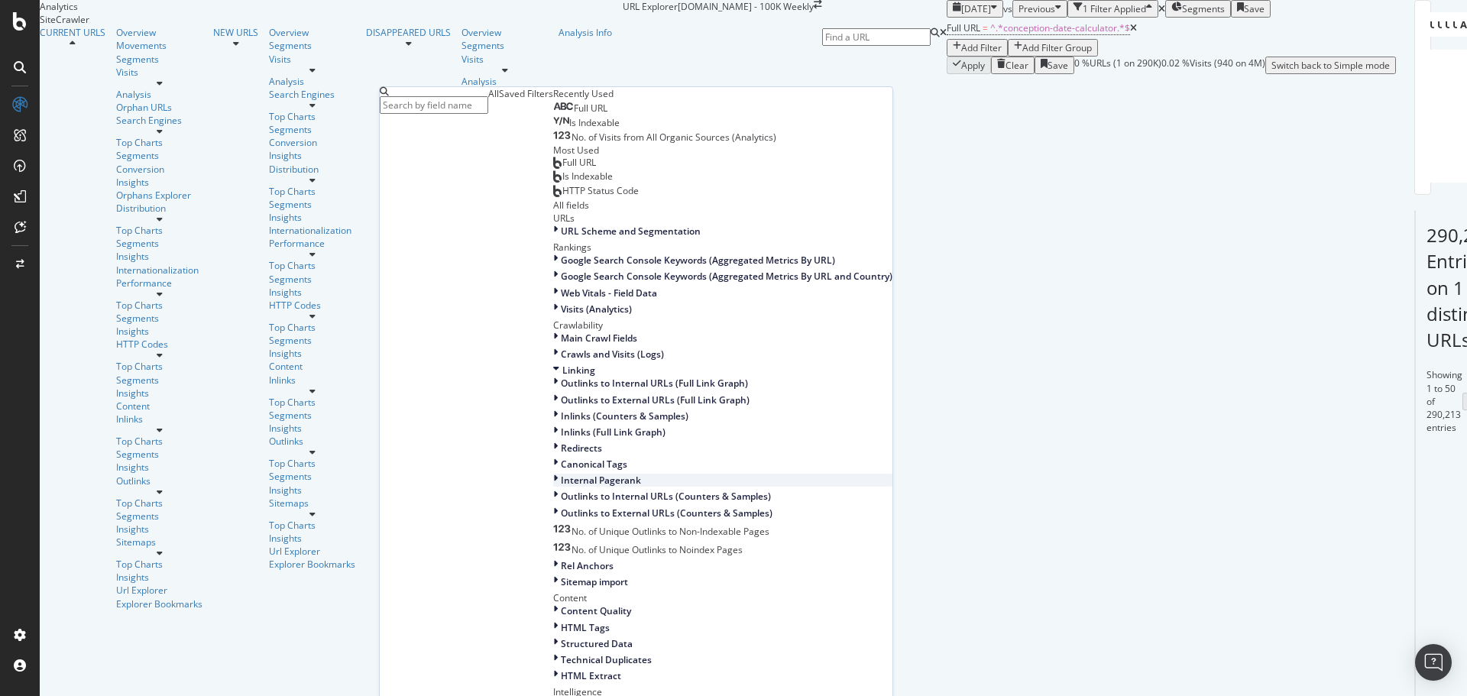
scroll to position [458, 0]
click at [561, 425] on span "Inlinks (Full Link Graph)" at bounding box center [613, 431] width 105 height 13
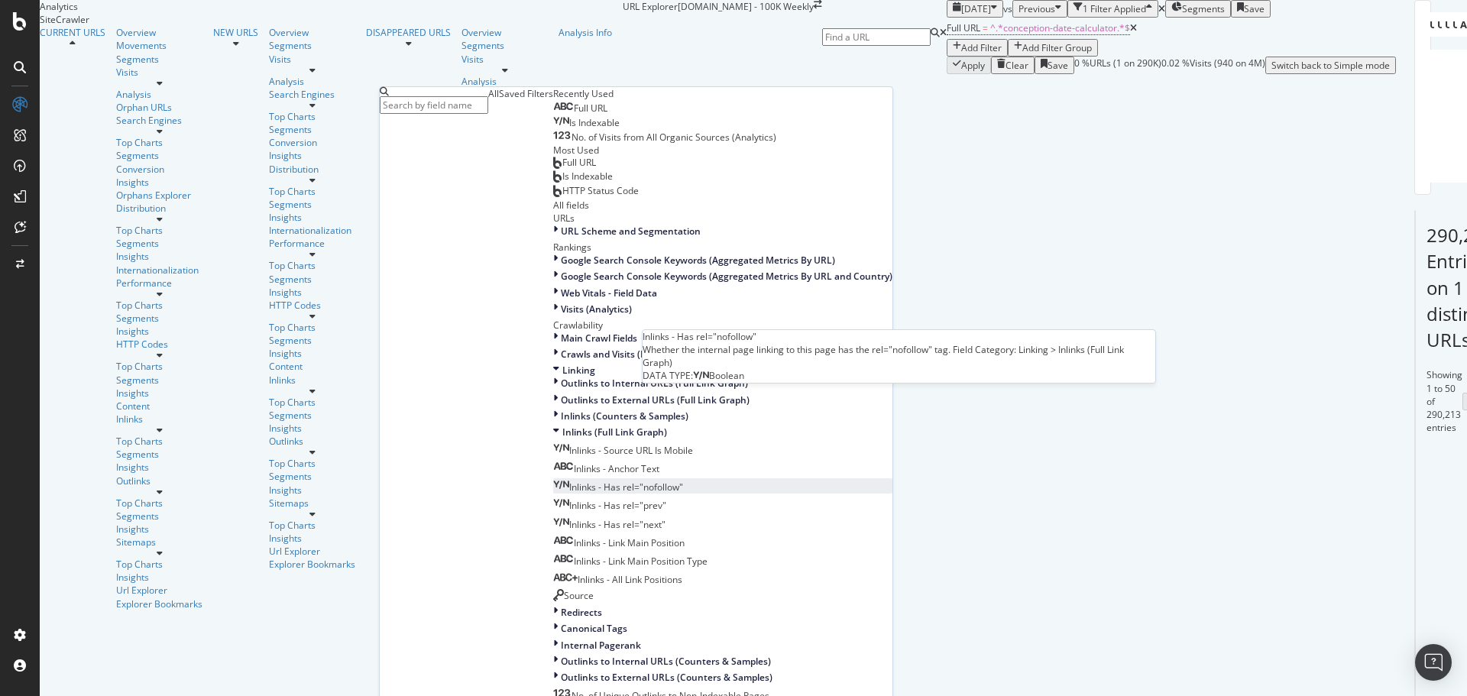
scroll to position [535, 0]
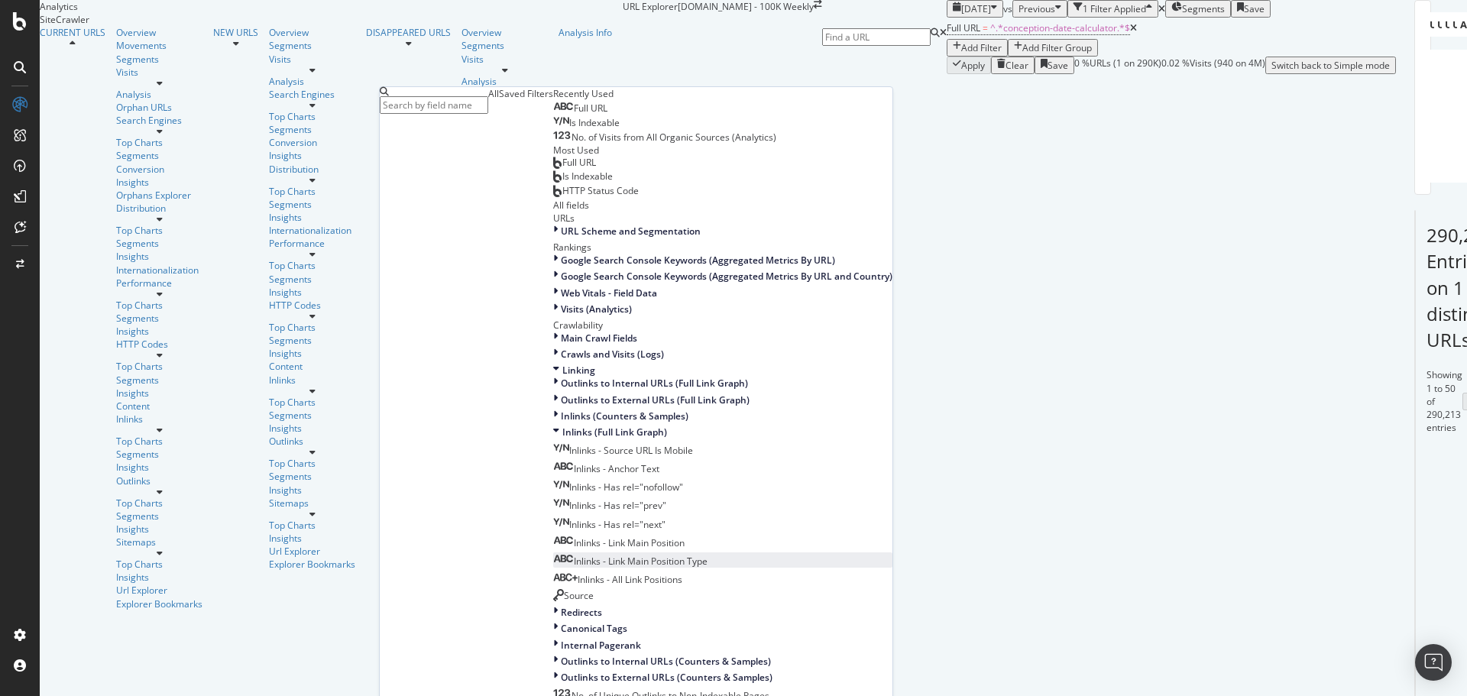
click at [574, 555] on span "Inlinks - Link Main Position Type" at bounding box center [641, 561] width 134 height 13
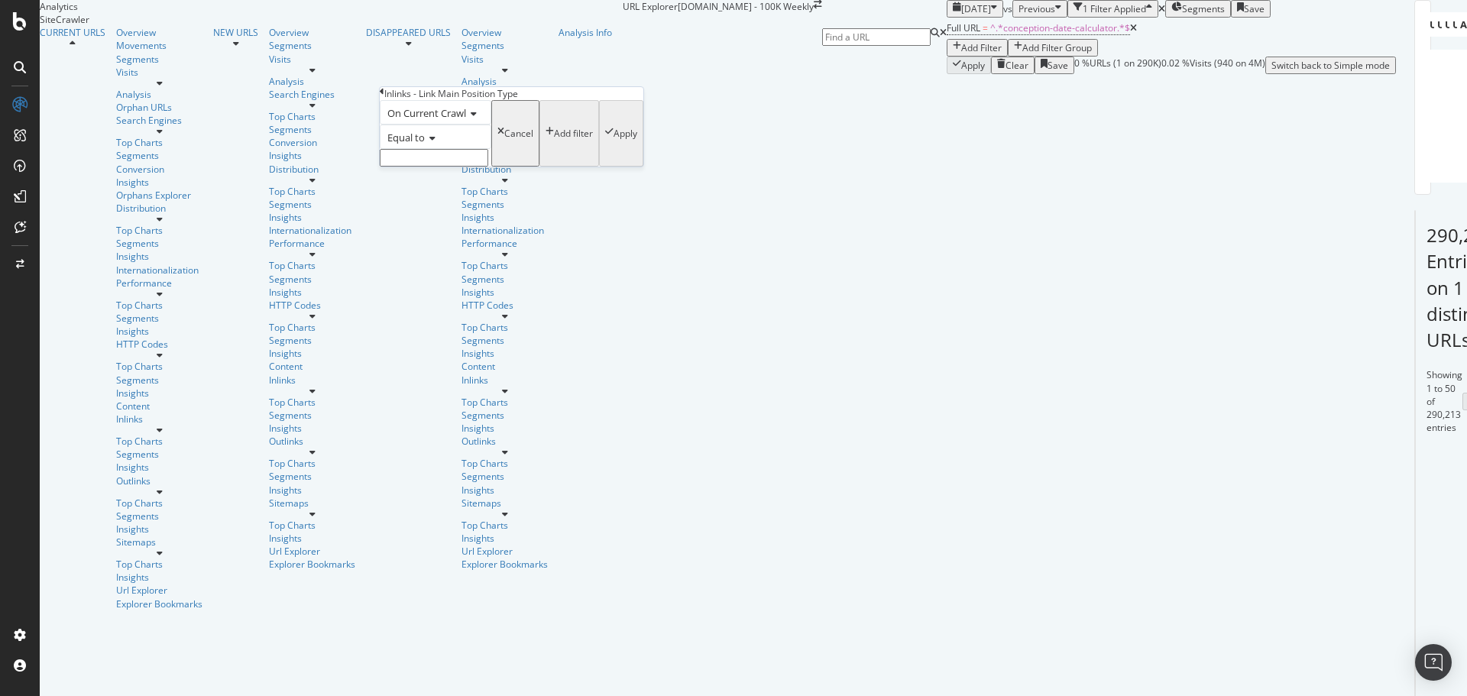
click at [425, 144] on span "Equal to" at bounding box center [405, 138] width 37 height 14
click at [961, 54] on div "Add Filter" at bounding box center [981, 47] width 40 height 13
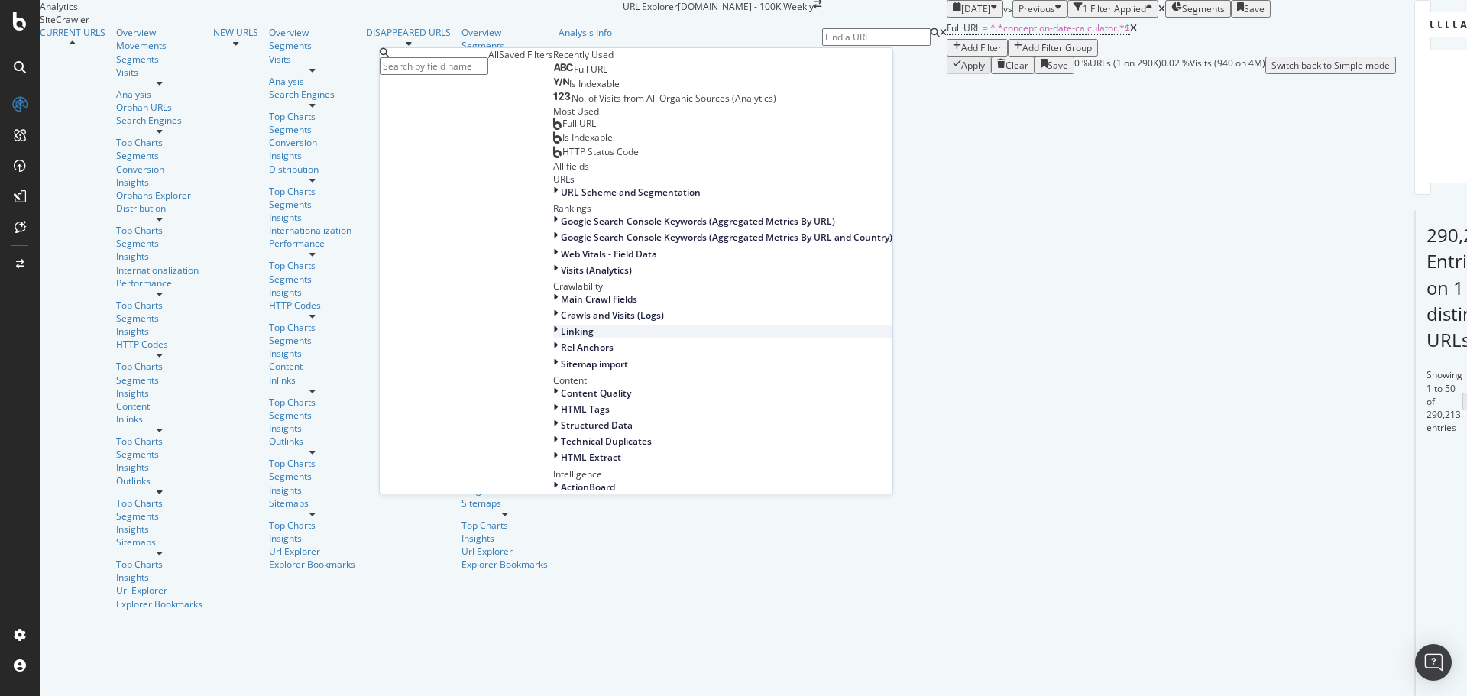
click at [553, 330] on div "Linking" at bounding box center [722, 331] width 339 height 13
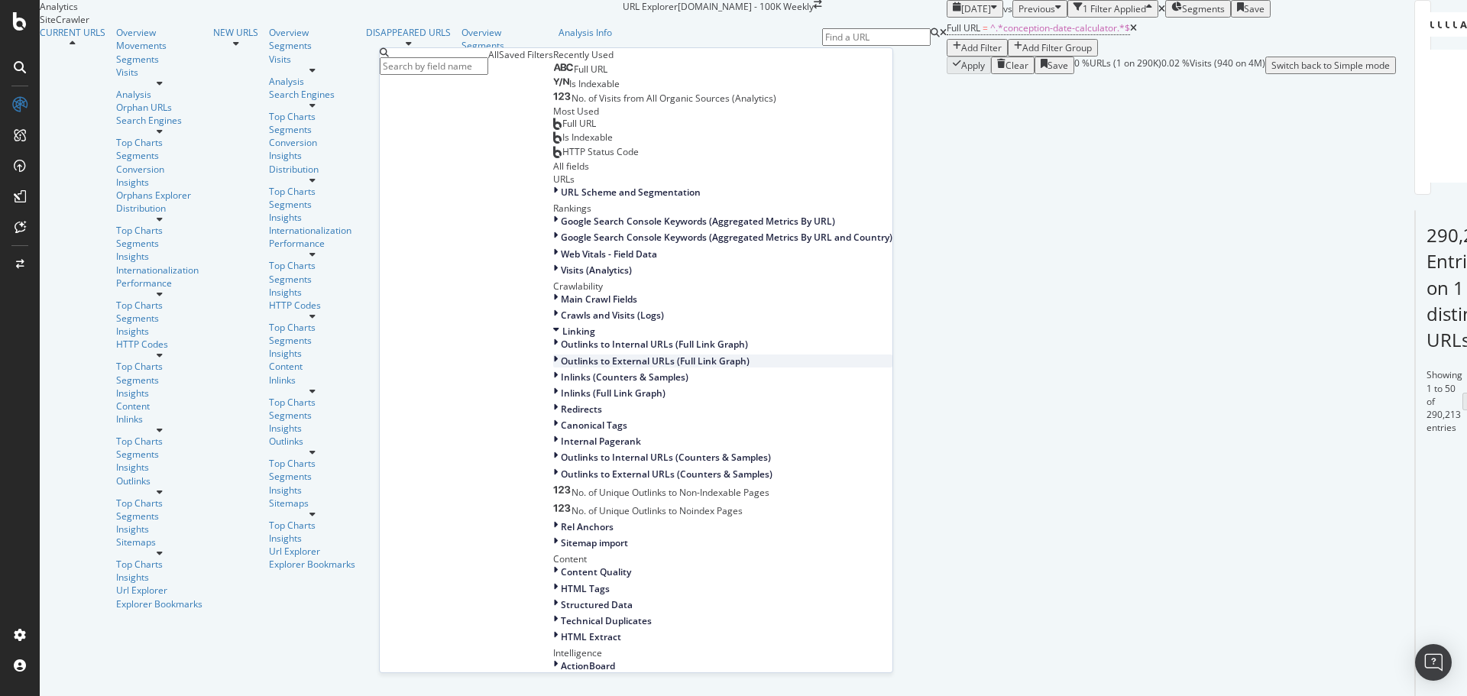
scroll to position [382, 0]
click at [561, 387] on span "Inlinks (Full Link Graph)" at bounding box center [613, 393] width 105 height 13
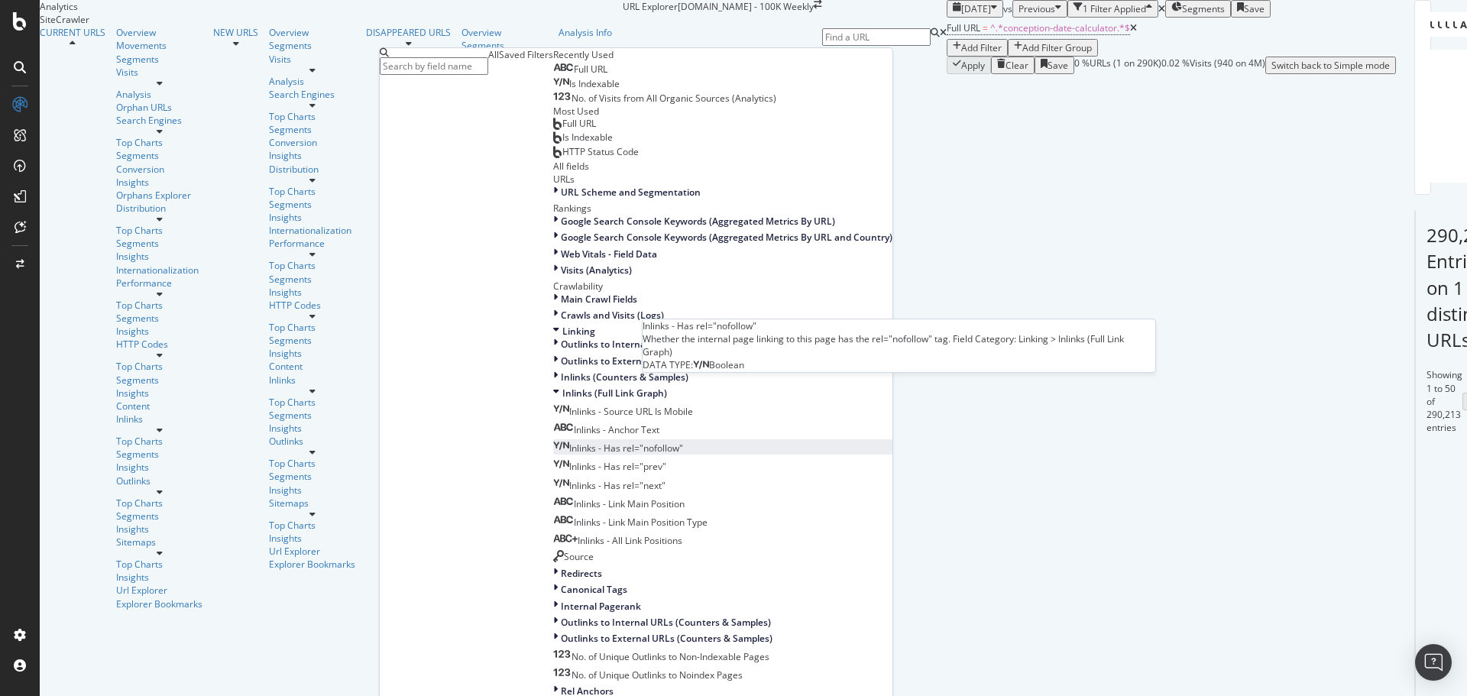
scroll to position [535, 0]
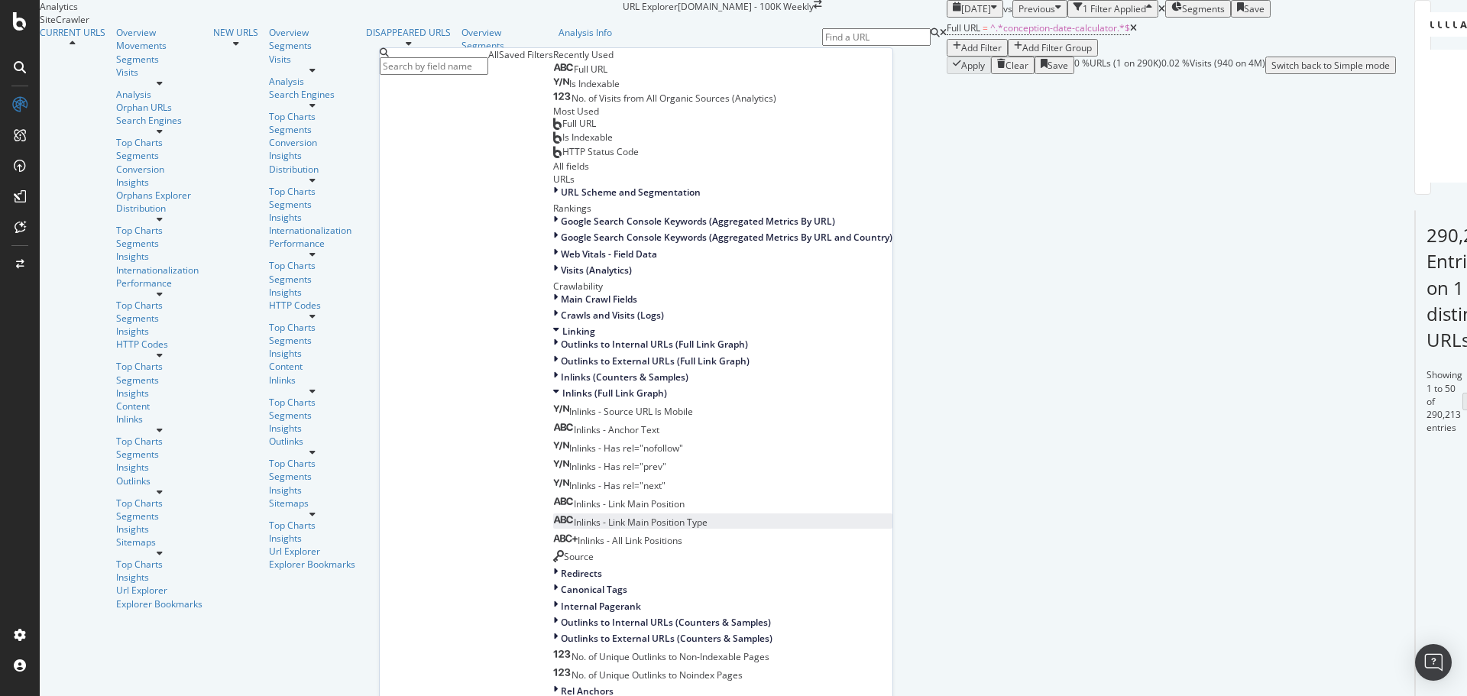
click at [574, 516] on span "Inlinks - Link Main Position Type" at bounding box center [641, 522] width 134 height 13
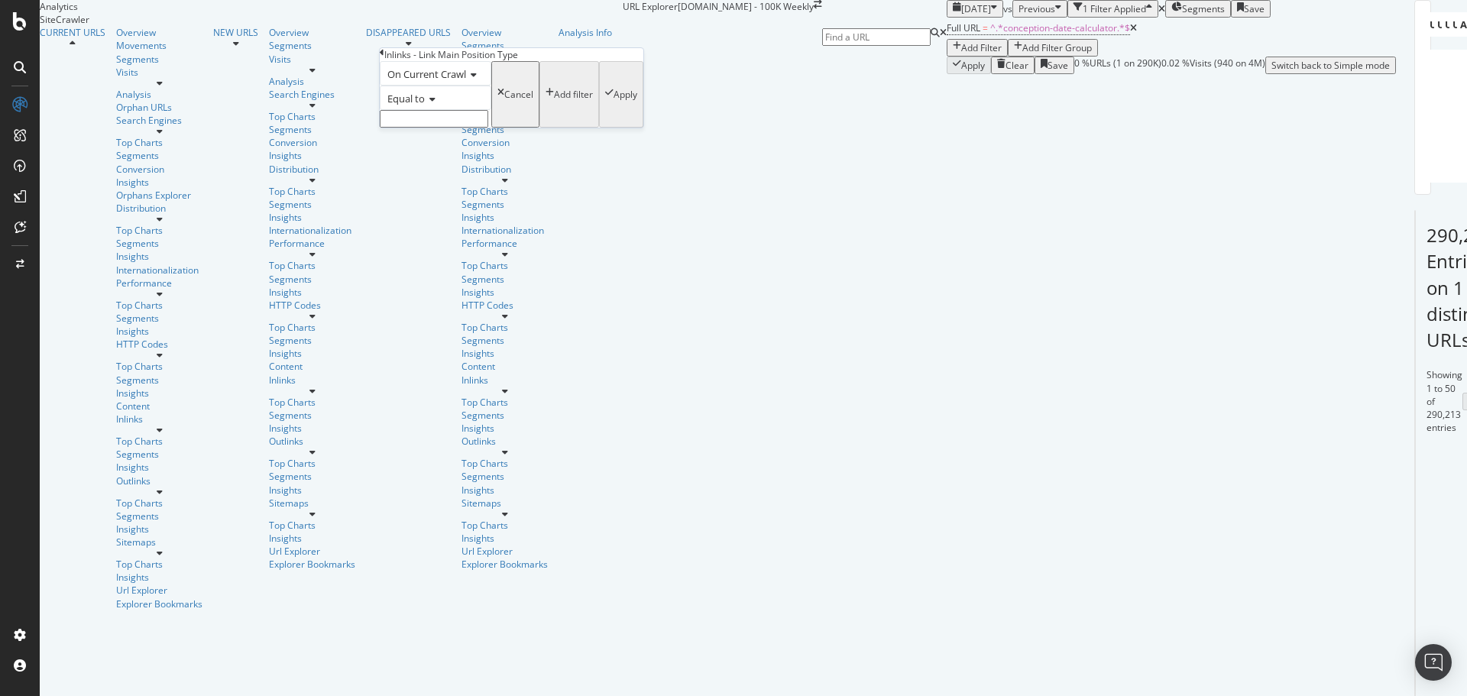
click at [421, 105] on span "Equal to" at bounding box center [405, 99] width 37 height 14
click at [436, 141] on span "Not equal to" at bounding box center [410, 134] width 52 height 13
click at [442, 128] on input "text" at bounding box center [434, 119] width 108 height 18
click at [437, 158] on span "Template (HTML element)" at bounding box center [410, 151] width 53 height 13
type input "Template (HTML element)"
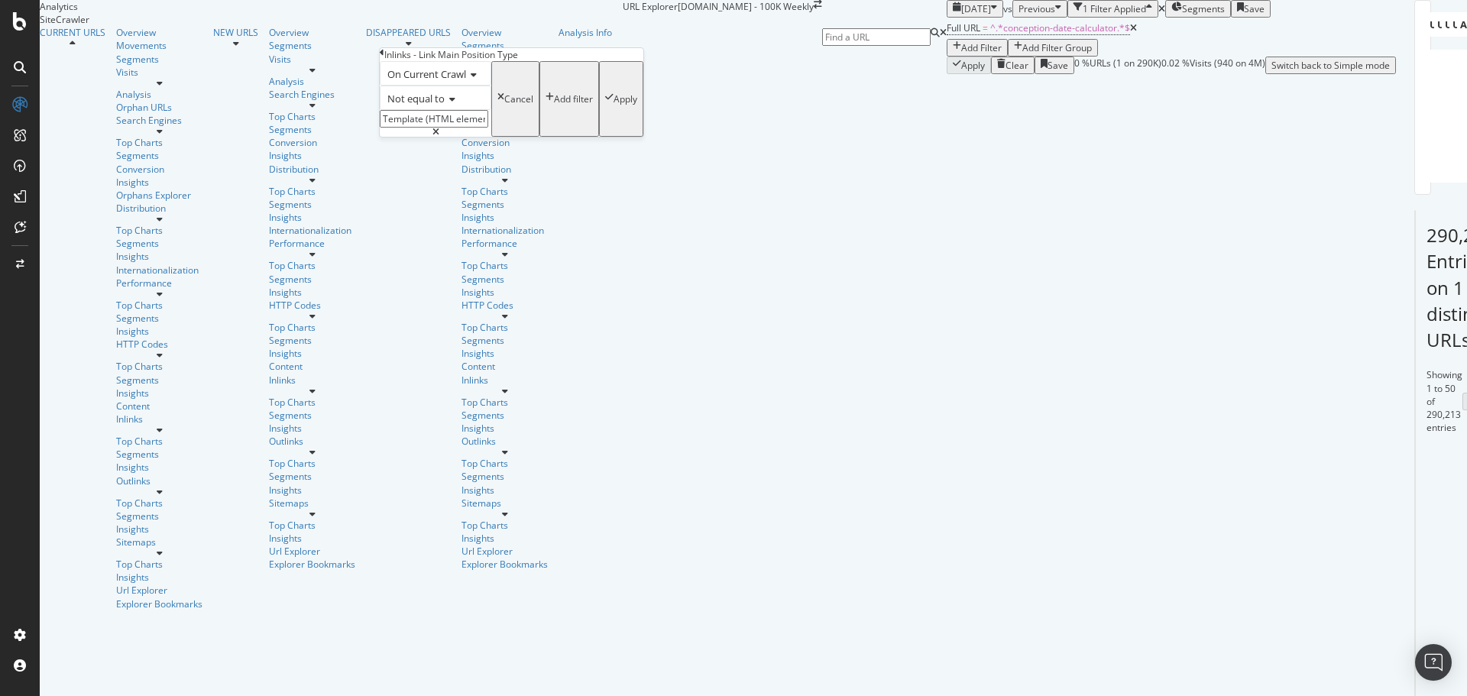
click at [613, 105] on div "Apply" at bounding box center [625, 98] width 24 height 13
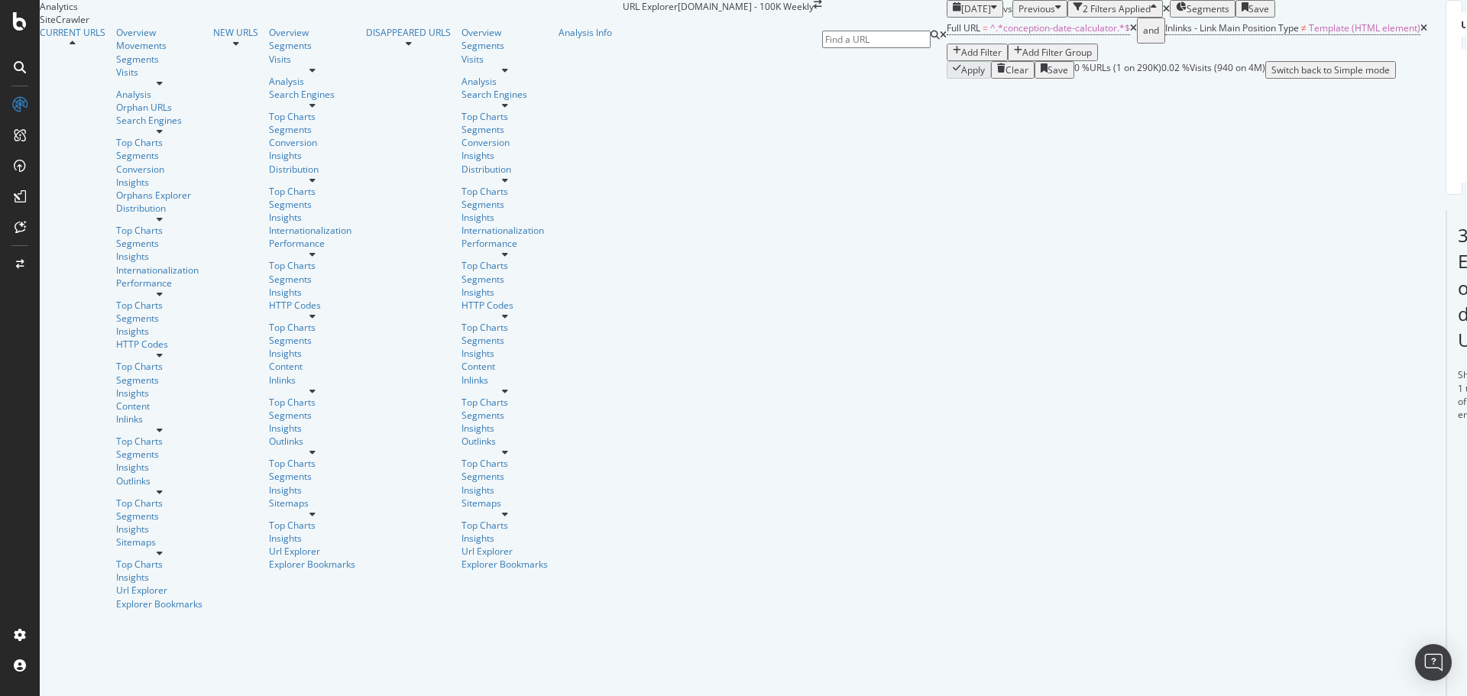
scroll to position [76, 0]
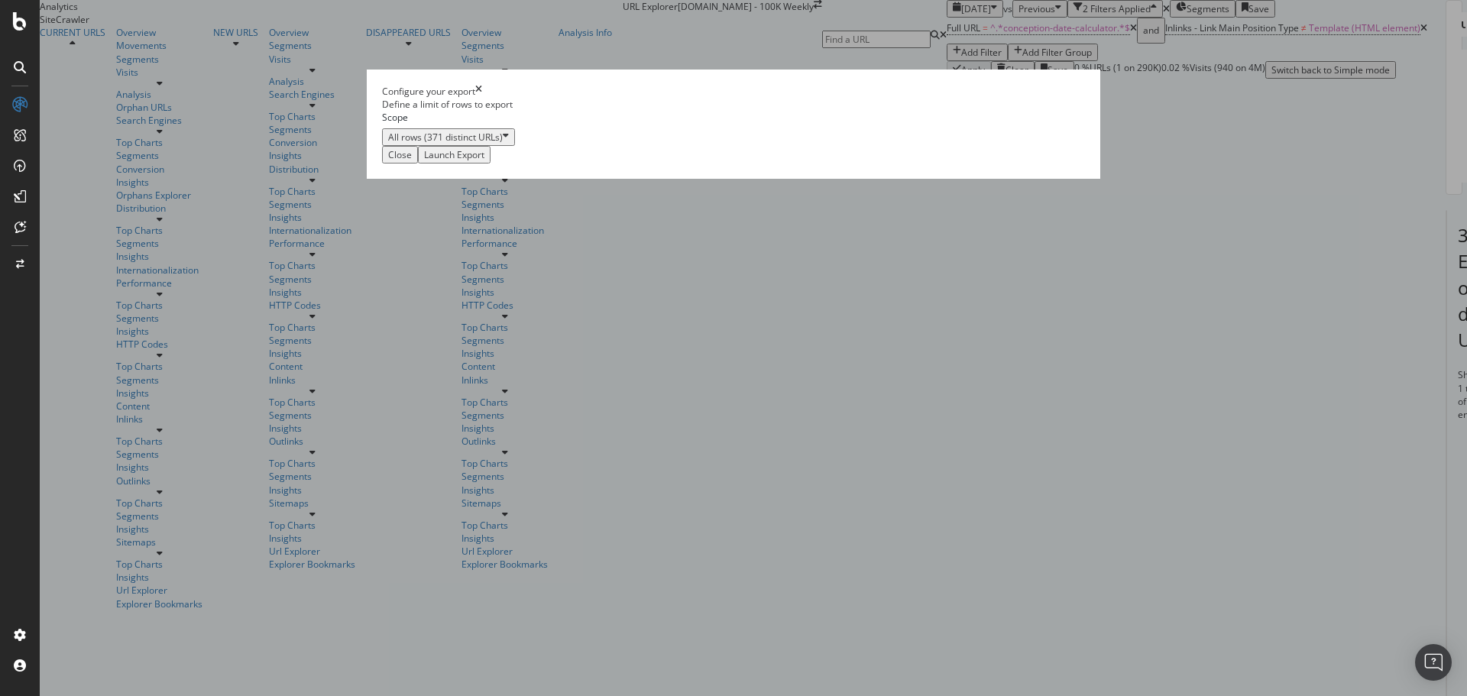
click at [484, 161] on div "Launch Export" at bounding box center [454, 154] width 60 height 13
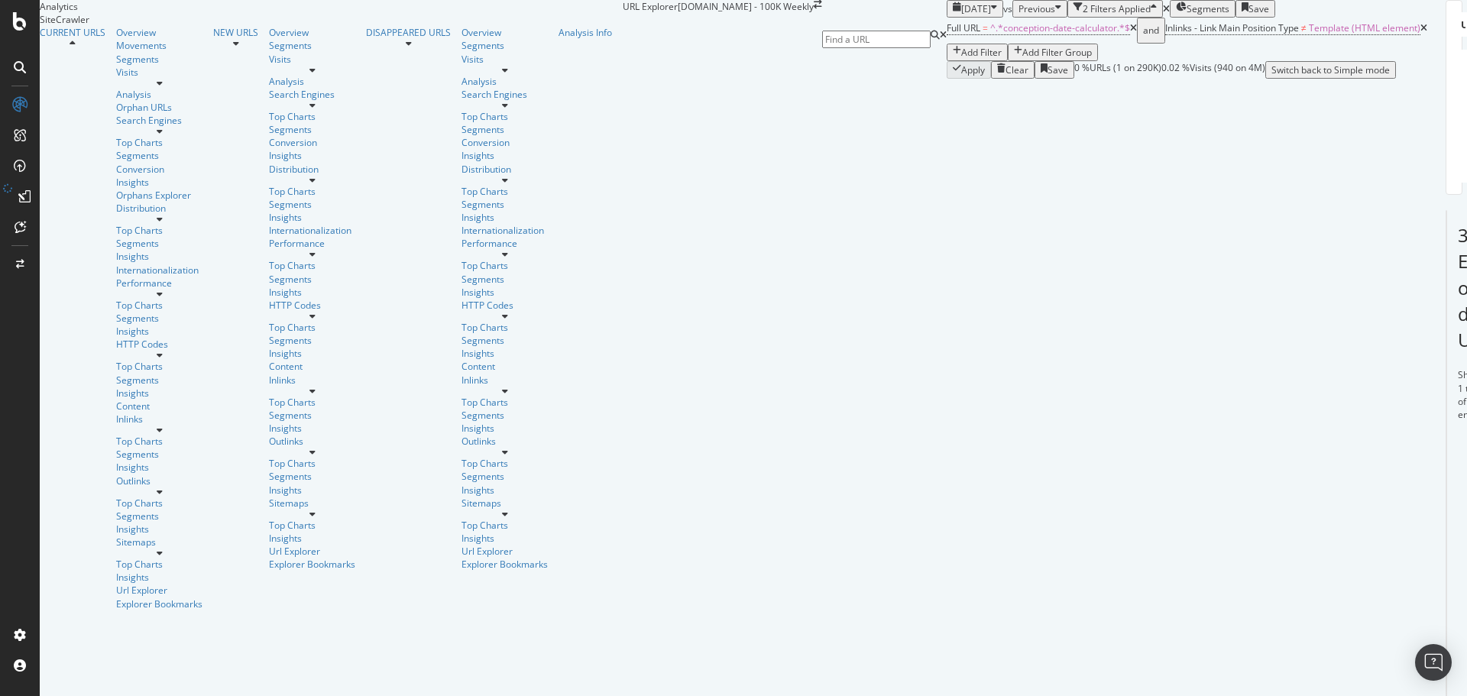
scroll to position [3369, 0]
click at [77, 267] on div "DataExports" at bounding box center [87, 274] width 60 height 15
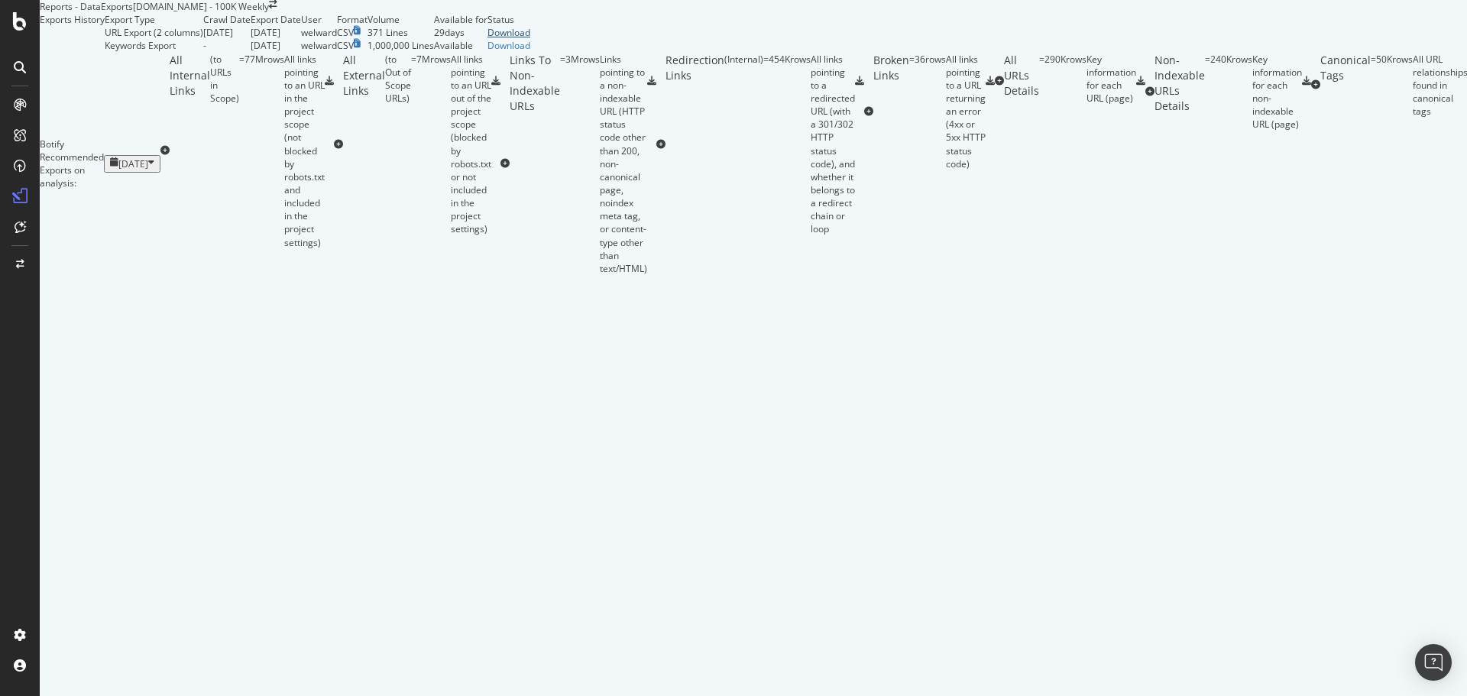
click at [530, 39] on div "Download" at bounding box center [508, 32] width 43 height 13
